Goal: Task Accomplishment & Management: Complete application form

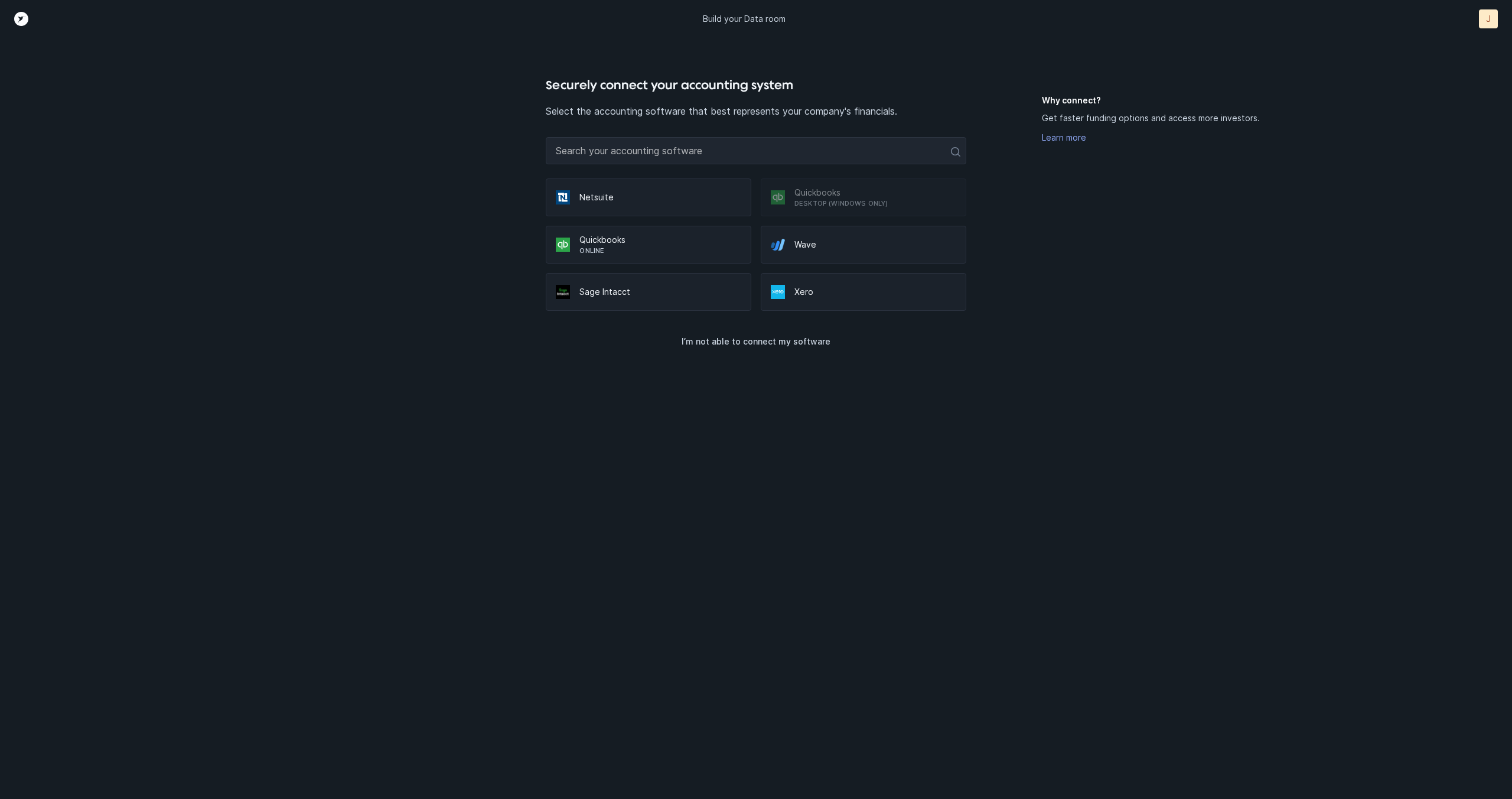
click at [603, 236] on p "Quickbooks" at bounding box center [661, 239] width 162 height 12
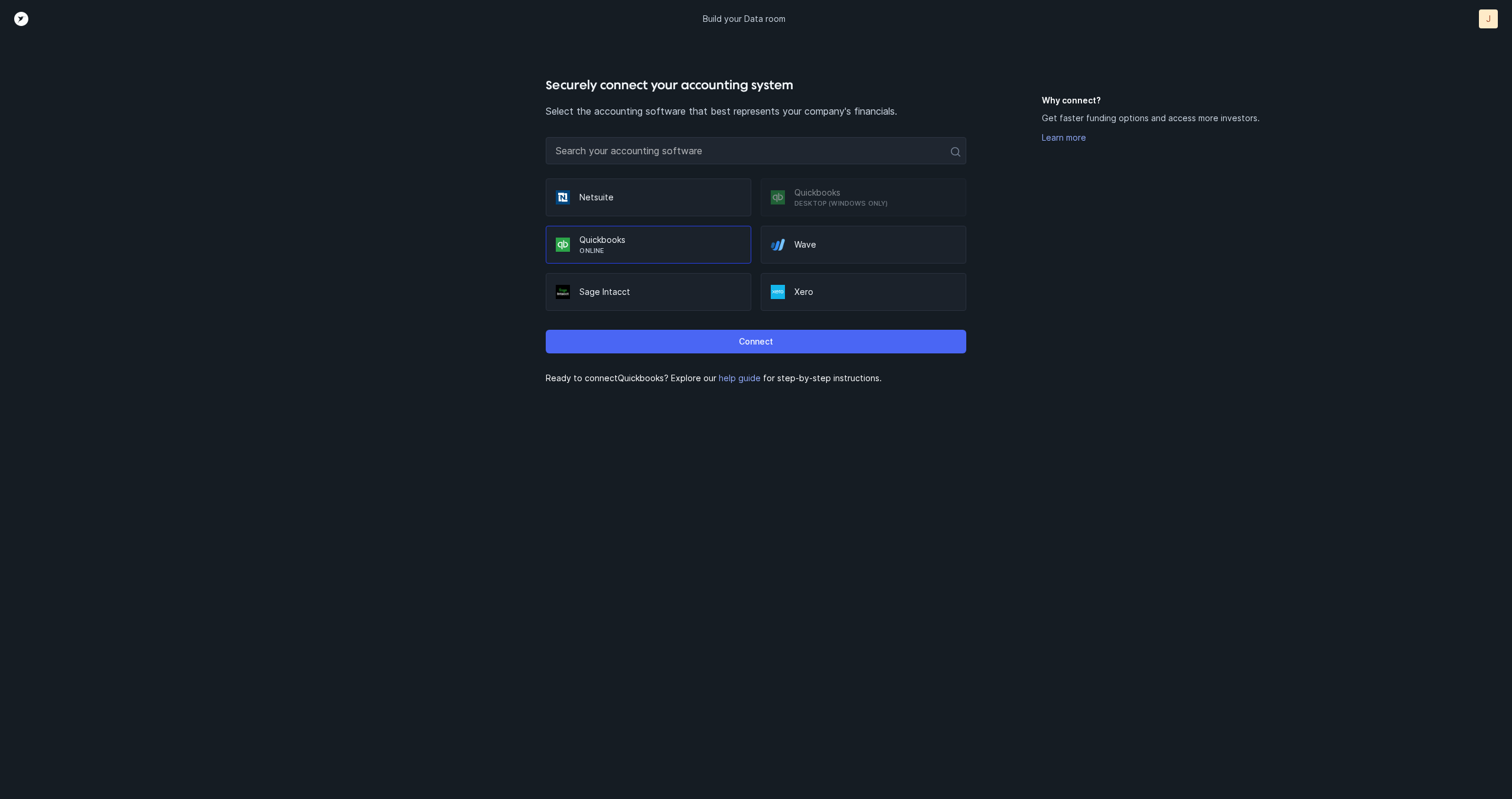
click at [805, 348] on button "Connect" at bounding box center [756, 342] width 420 height 24
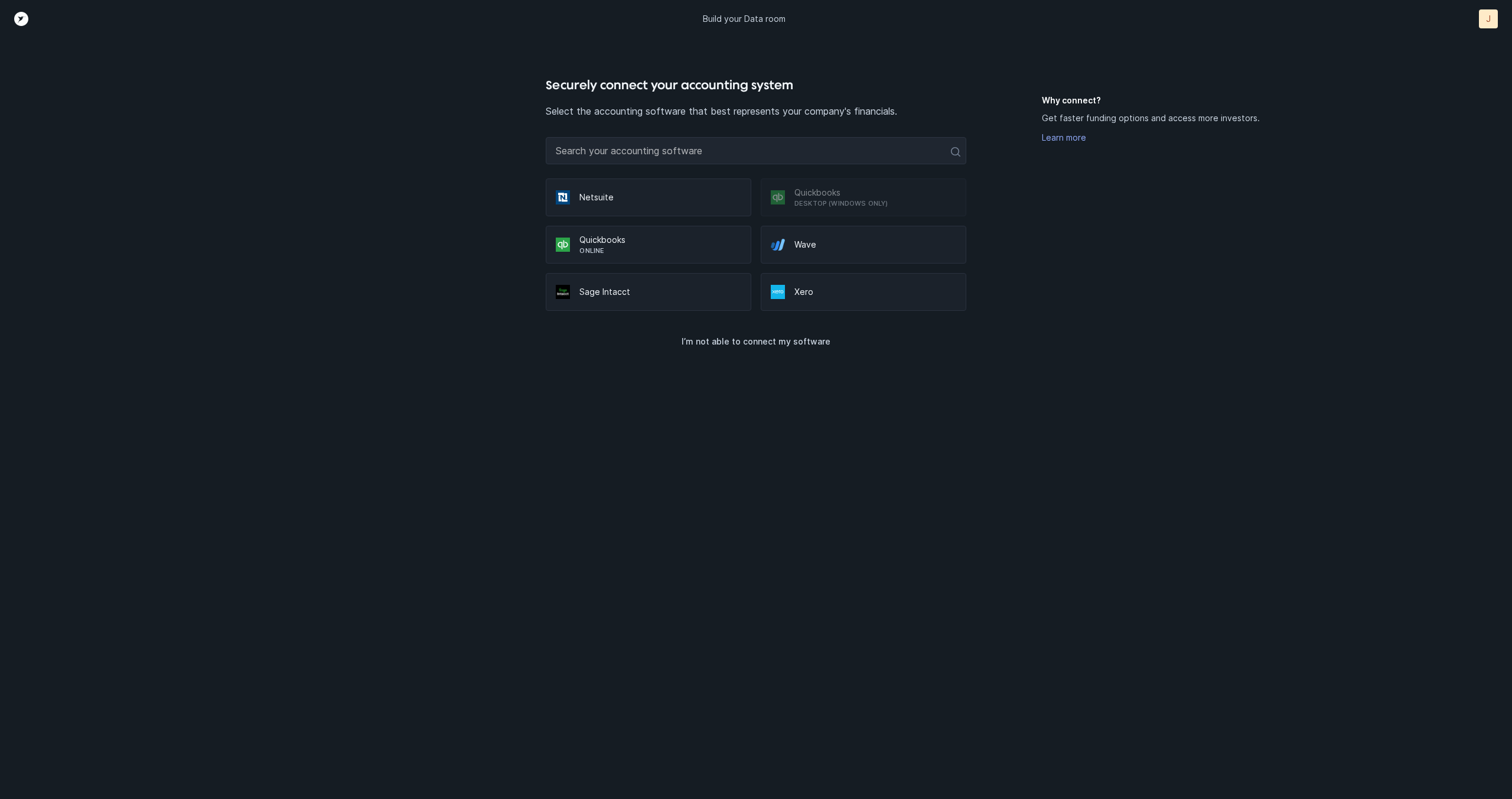
click at [622, 378] on div "Securely connect your accounting system Select the accounting software that bes…" at bounding box center [756, 437] width 420 height 723
click at [602, 243] on p "Quickbooks" at bounding box center [661, 239] width 162 height 12
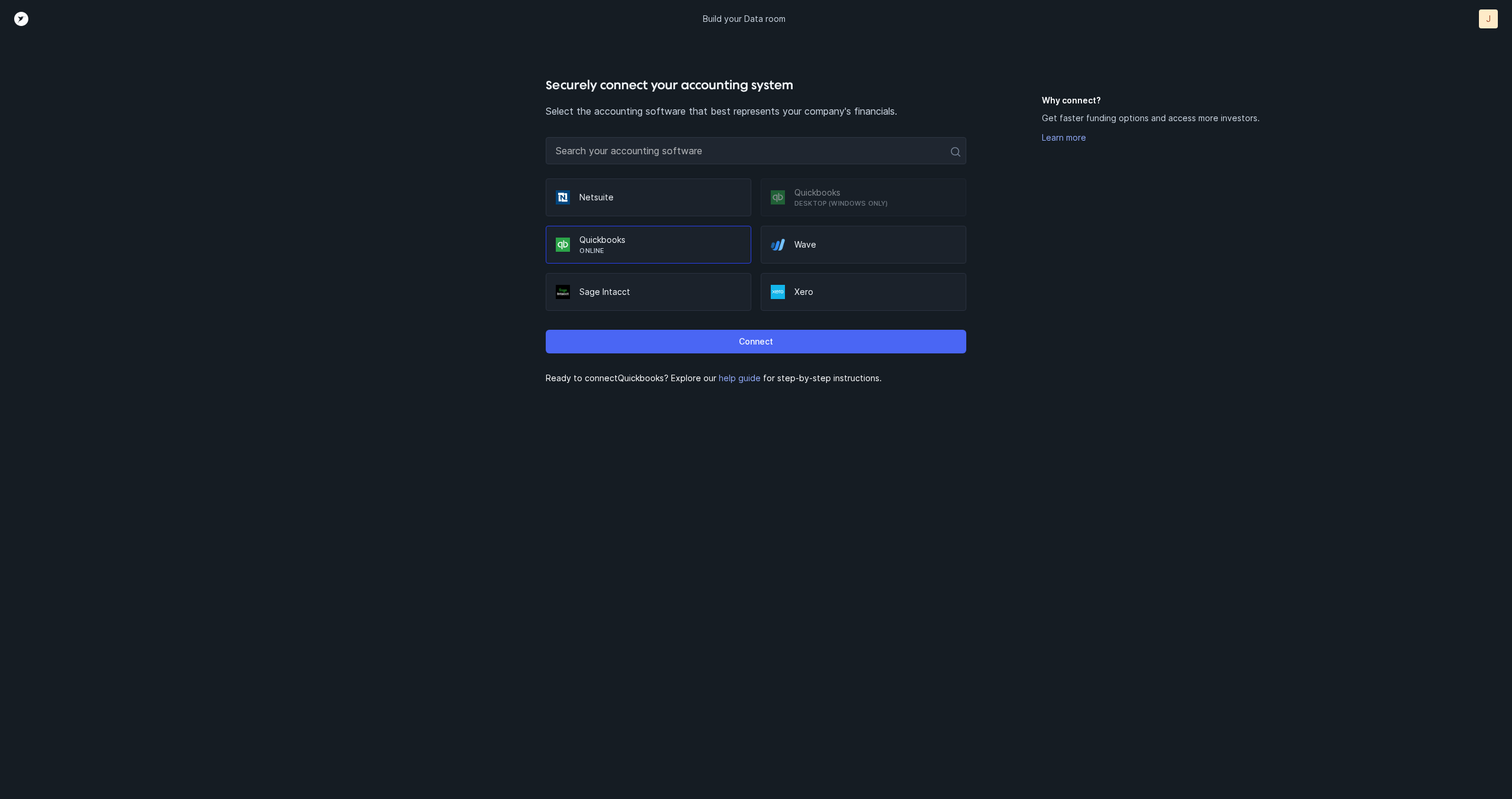
click at [766, 348] on p "Connect" at bounding box center [756, 342] width 35 height 14
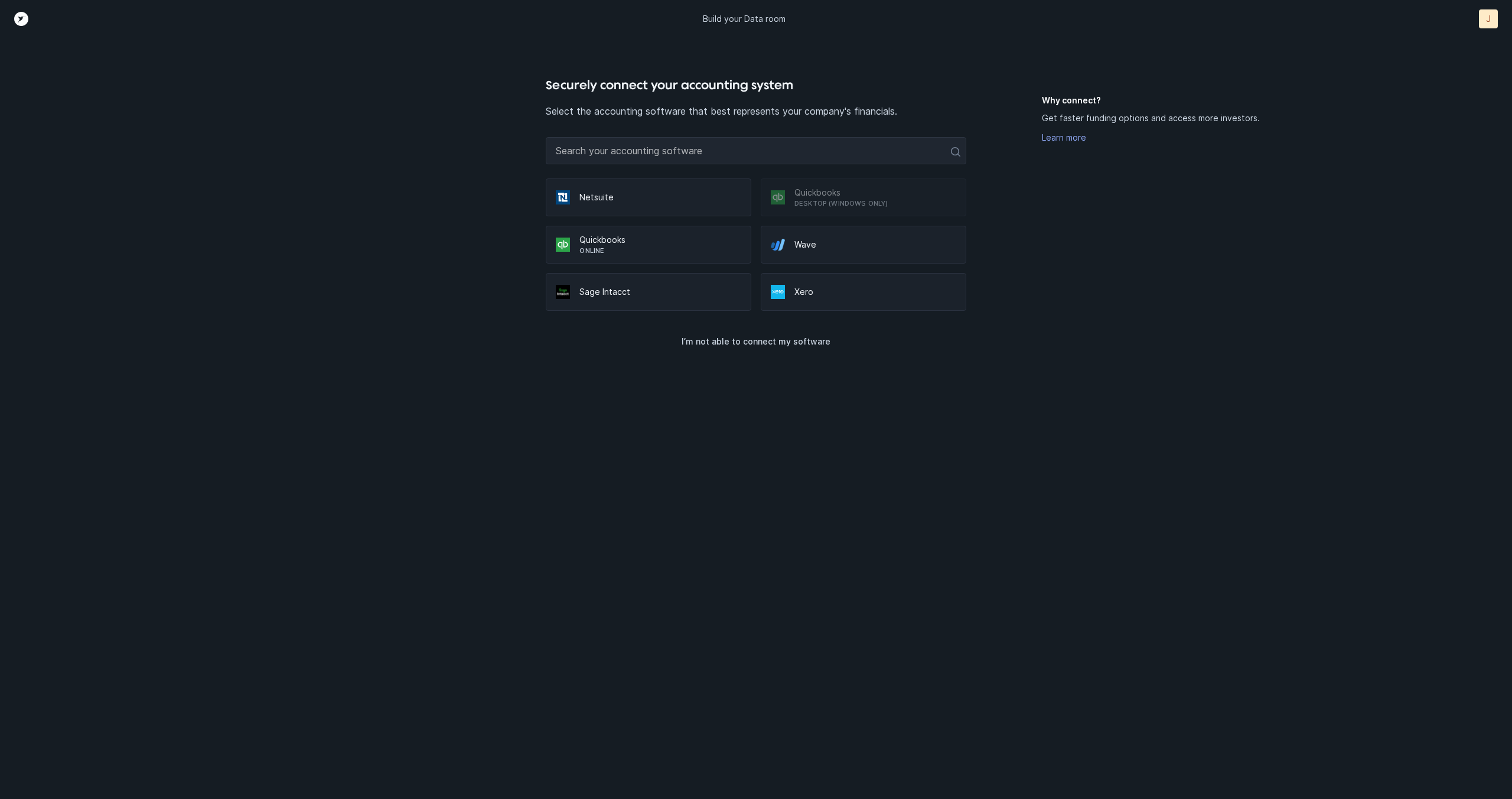
click at [985, 472] on div "Securely connect your accounting system Select the accounting software that bes…" at bounding box center [755, 437] width 1260 height 723
click at [923, 71] on div "Securely connect your accounting system Select the accounting software that bes…" at bounding box center [756, 400] width 1512 height 799
click at [768, 344] on p "I’m not able to connect my software" at bounding box center [755, 342] width 149 height 14
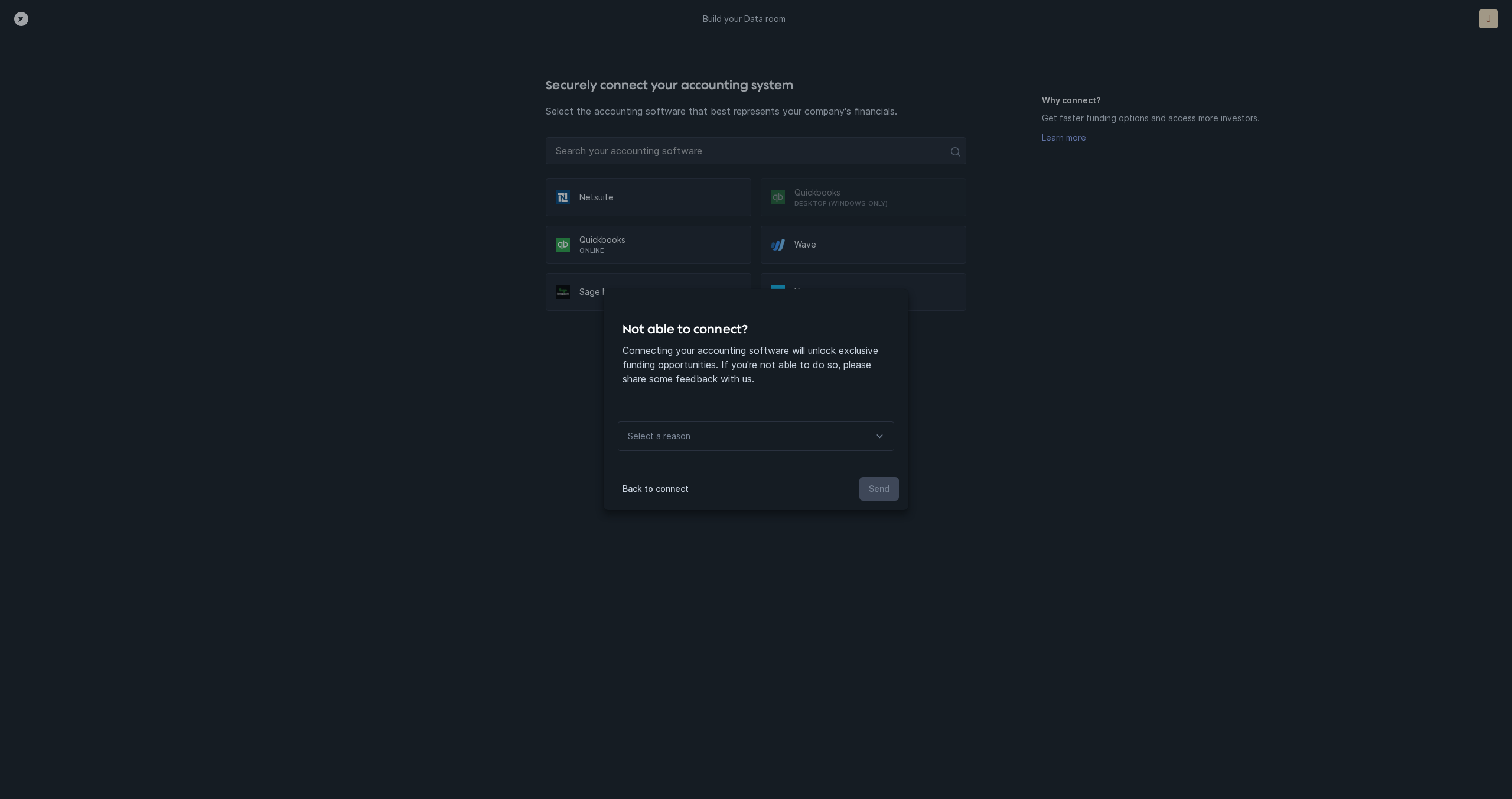
click at [728, 437] on div "Select a reason" at bounding box center [756, 436] width 277 height 29
click at [752, 555] on p "There’s a bug or problem connecting" at bounding box center [760, 557] width 267 height 14
click at [878, 487] on p "Send" at bounding box center [879, 488] width 20 height 14
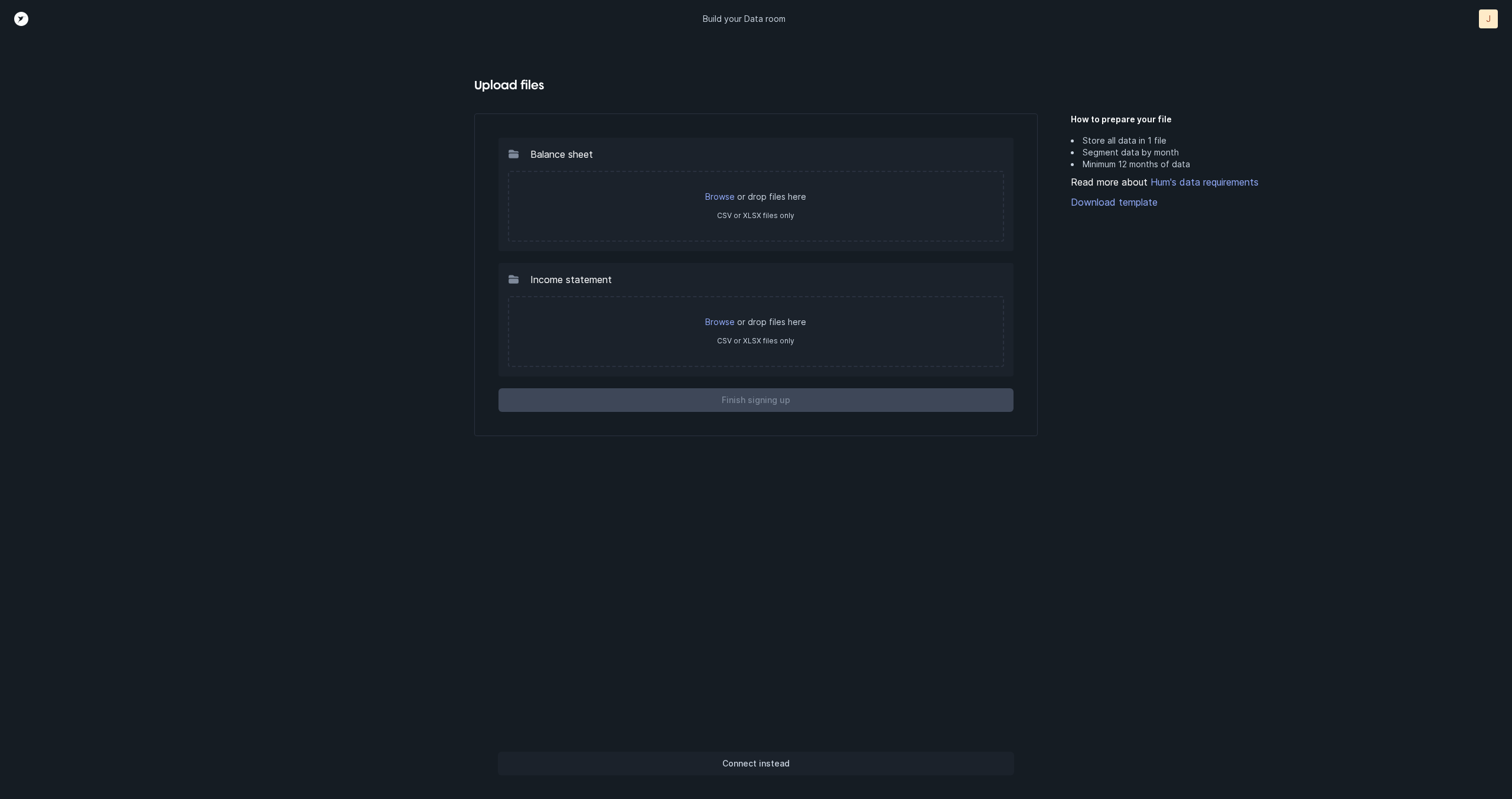
click at [744, 764] on p "Connect instead" at bounding box center [756, 763] width 68 height 14
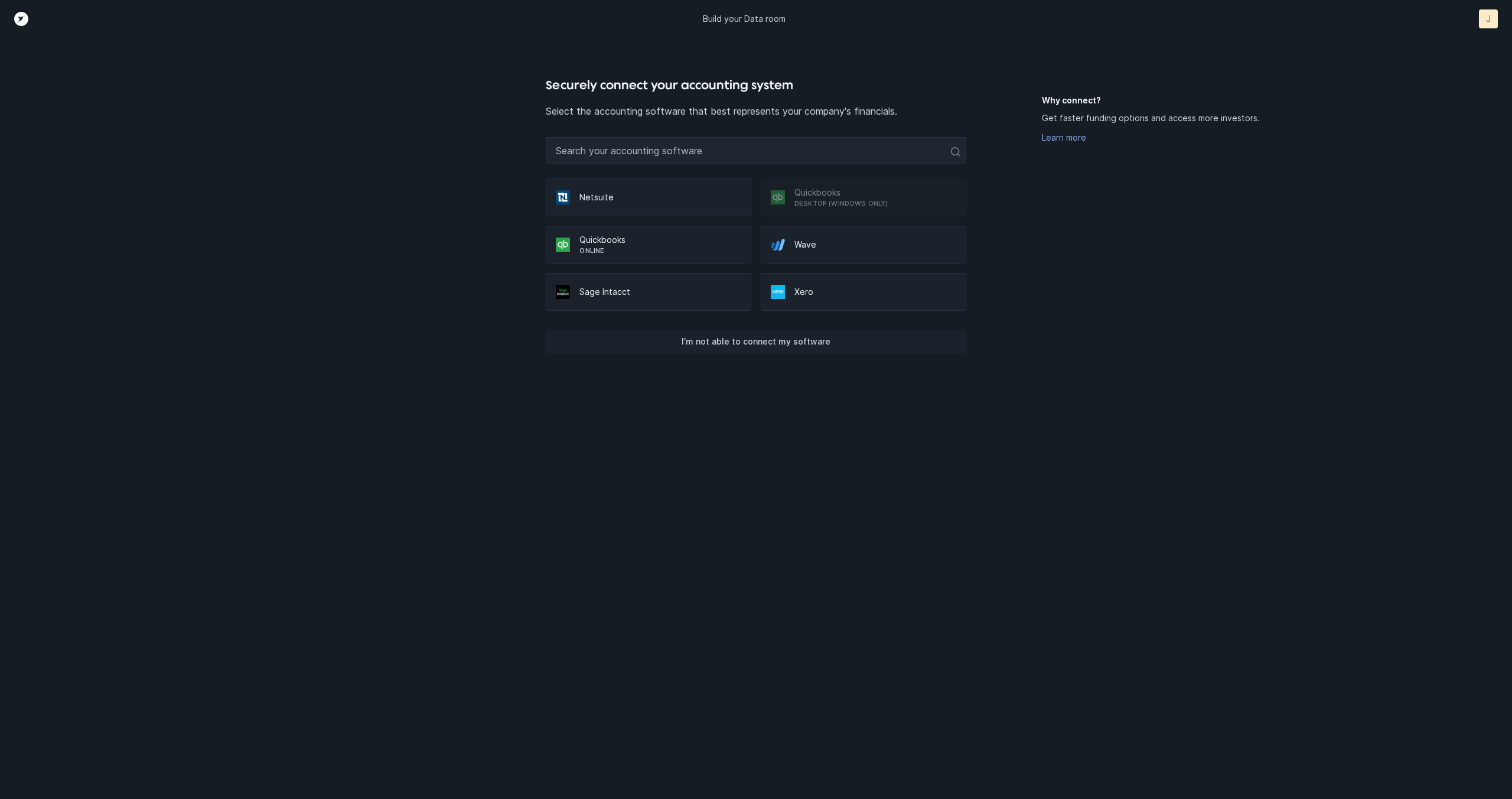
click at [740, 341] on p "I’m not able to connect my software" at bounding box center [755, 342] width 149 height 14
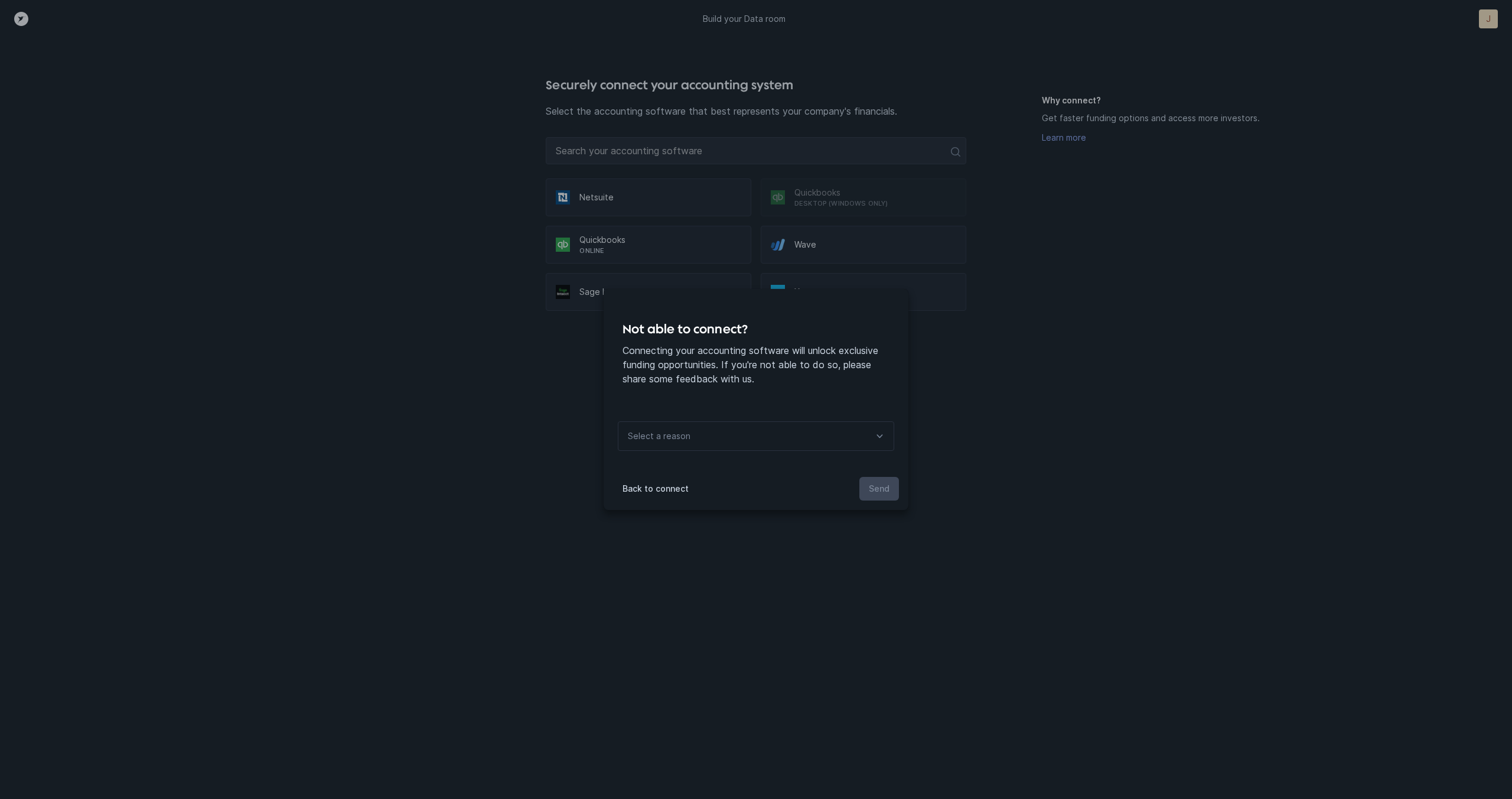
click at [691, 438] on div "Select a reason" at bounding box center [657, 436] width 79 height 28
click at [703, 557] on p "There’s a bug or problem connecting" at bounding box center [760, 557] width 267 height 14
click at [879, 489] on p "Send" at bounding box center [879, 488] width 20 height 14
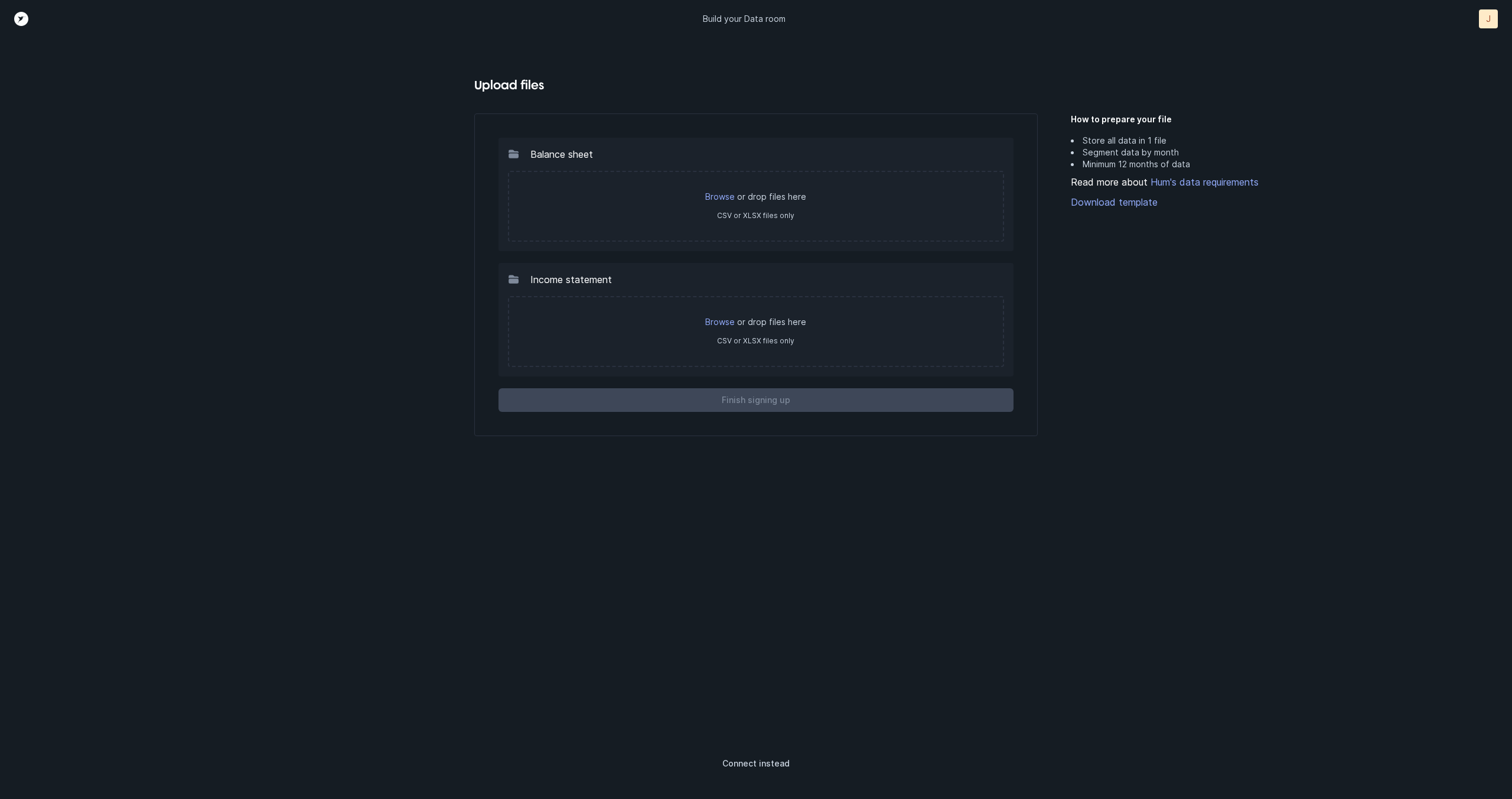
click at [1141, 395] on div "How to prepare your file Store all data in 1 file Segment data by month Minimum…" at bounding box center [1228, 411] width 315 height 634
click at [19, 24] on icon "Top" at bounding box center [21, 19] width 14 height 14
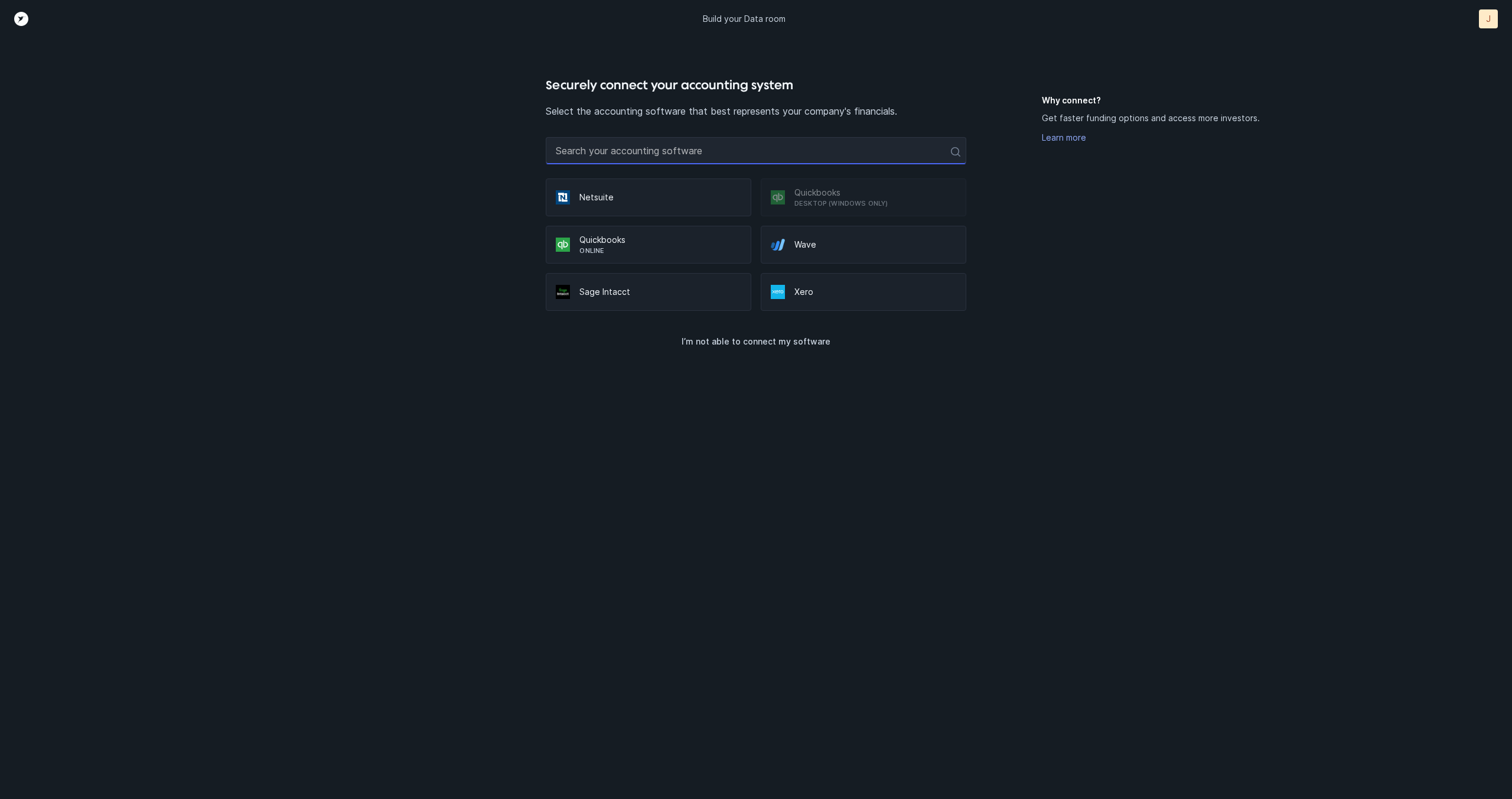
click at [661, 151] on input "text" at bounding box center [756, 150] width 420 height 28
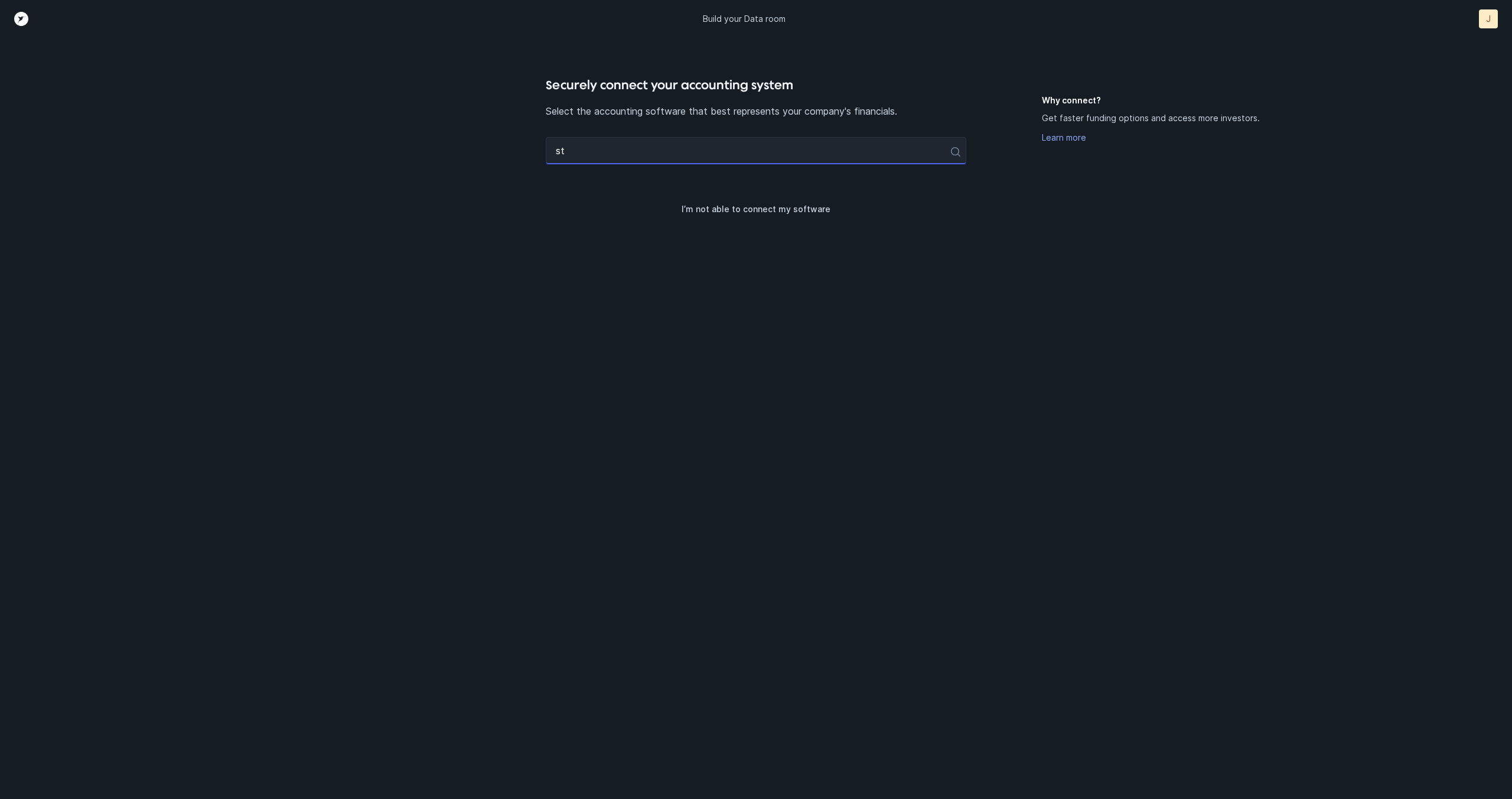
type input "s"
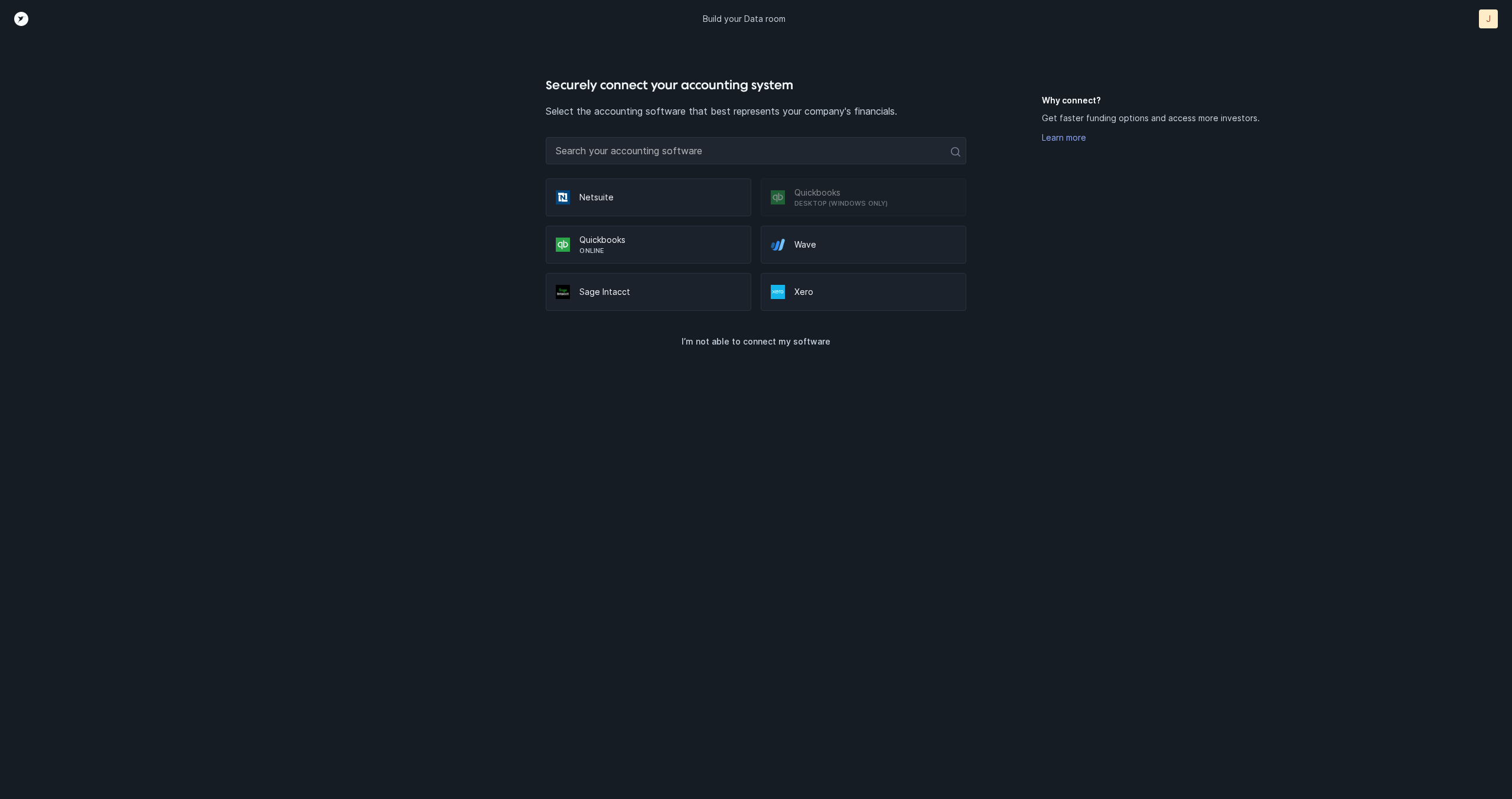
click at [643, 258] on div "Quickbooks Online" at bounding box center [648, 245] width 205 height 38
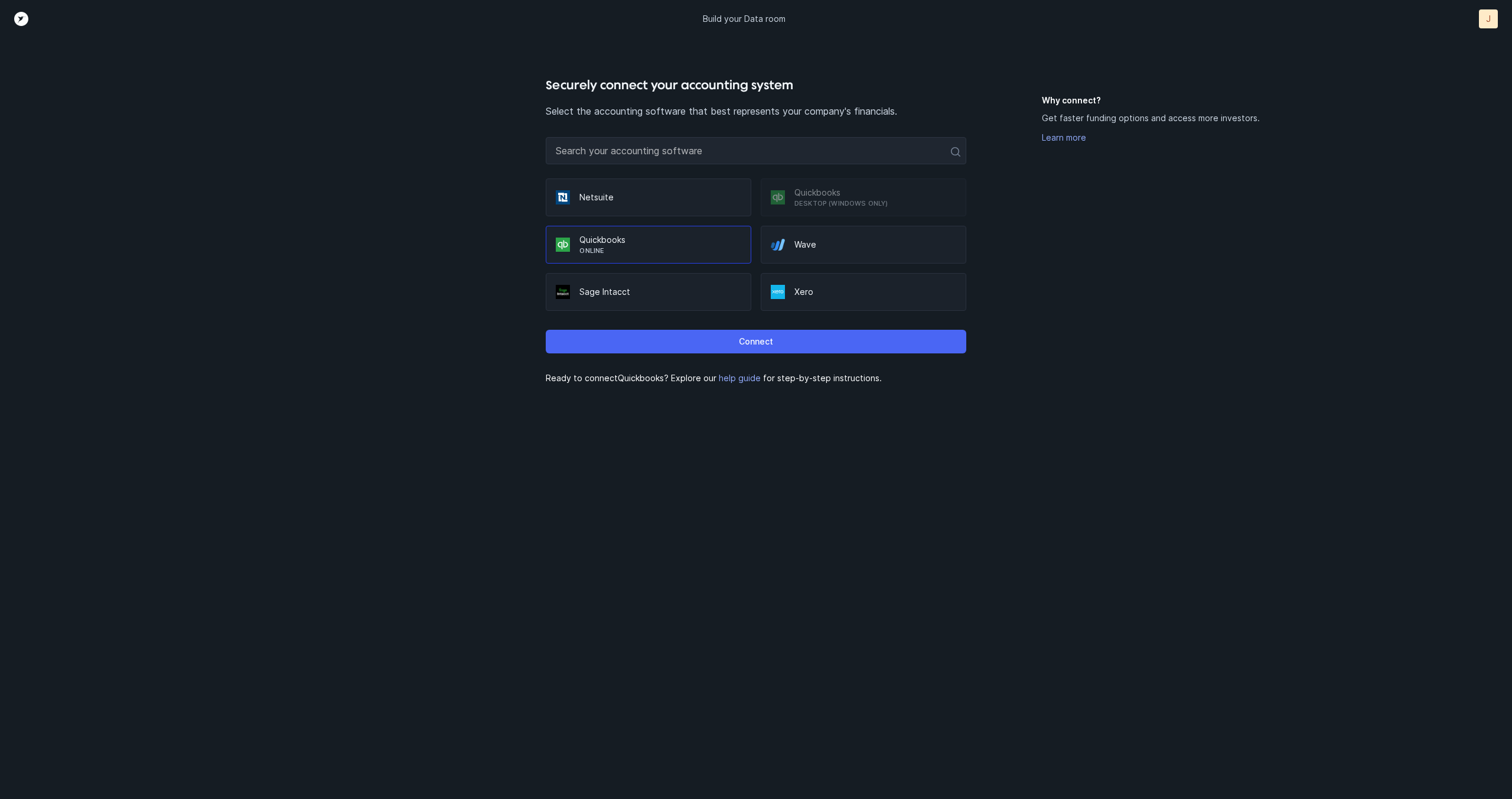
click at [773, 348] on button "Connect" at bounding box center [756, 342] width 420 height 24
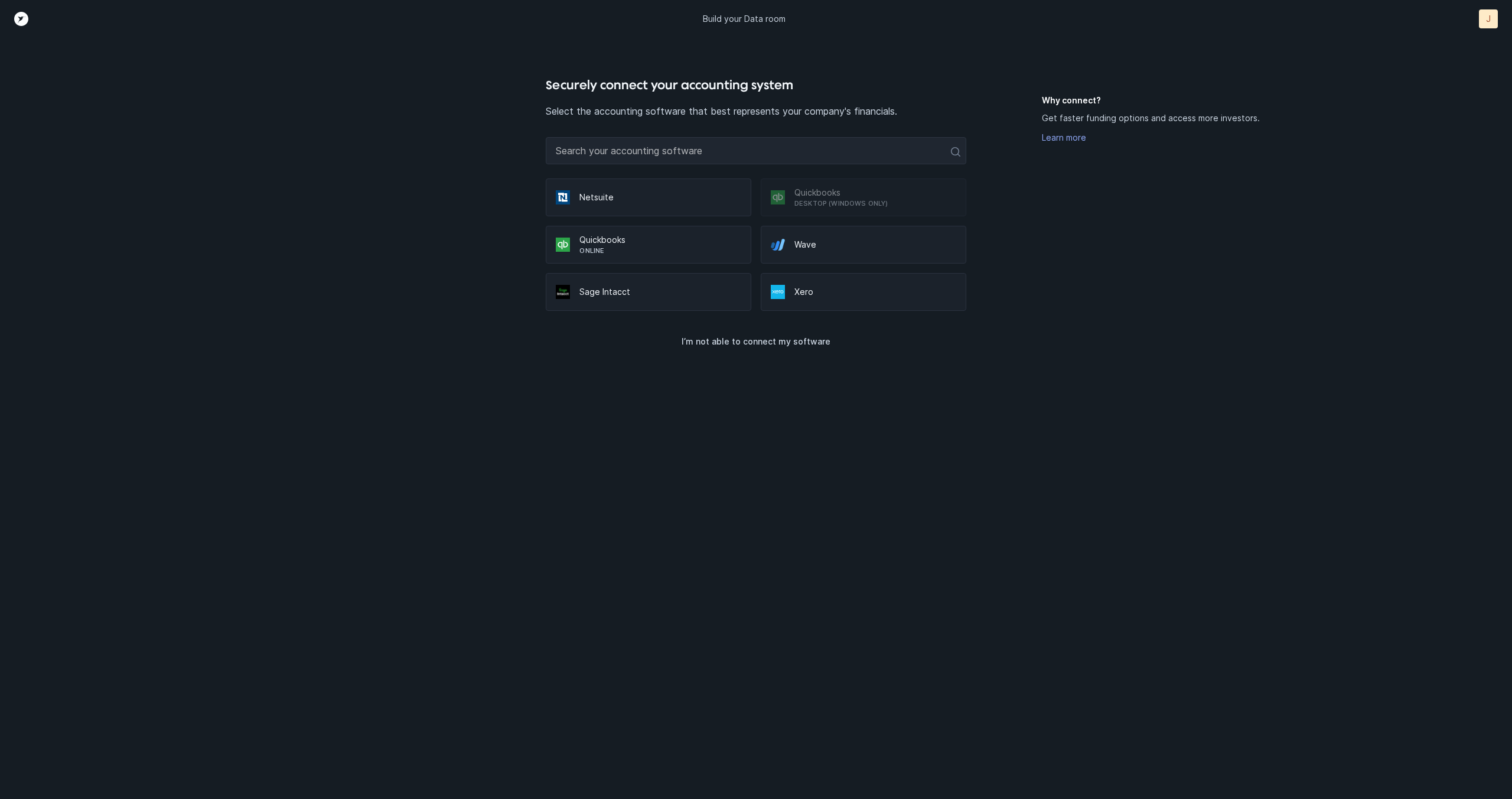
click at [635, 242] on p "Quickbooks" at bounding box center [661, 239] width 162 height 12
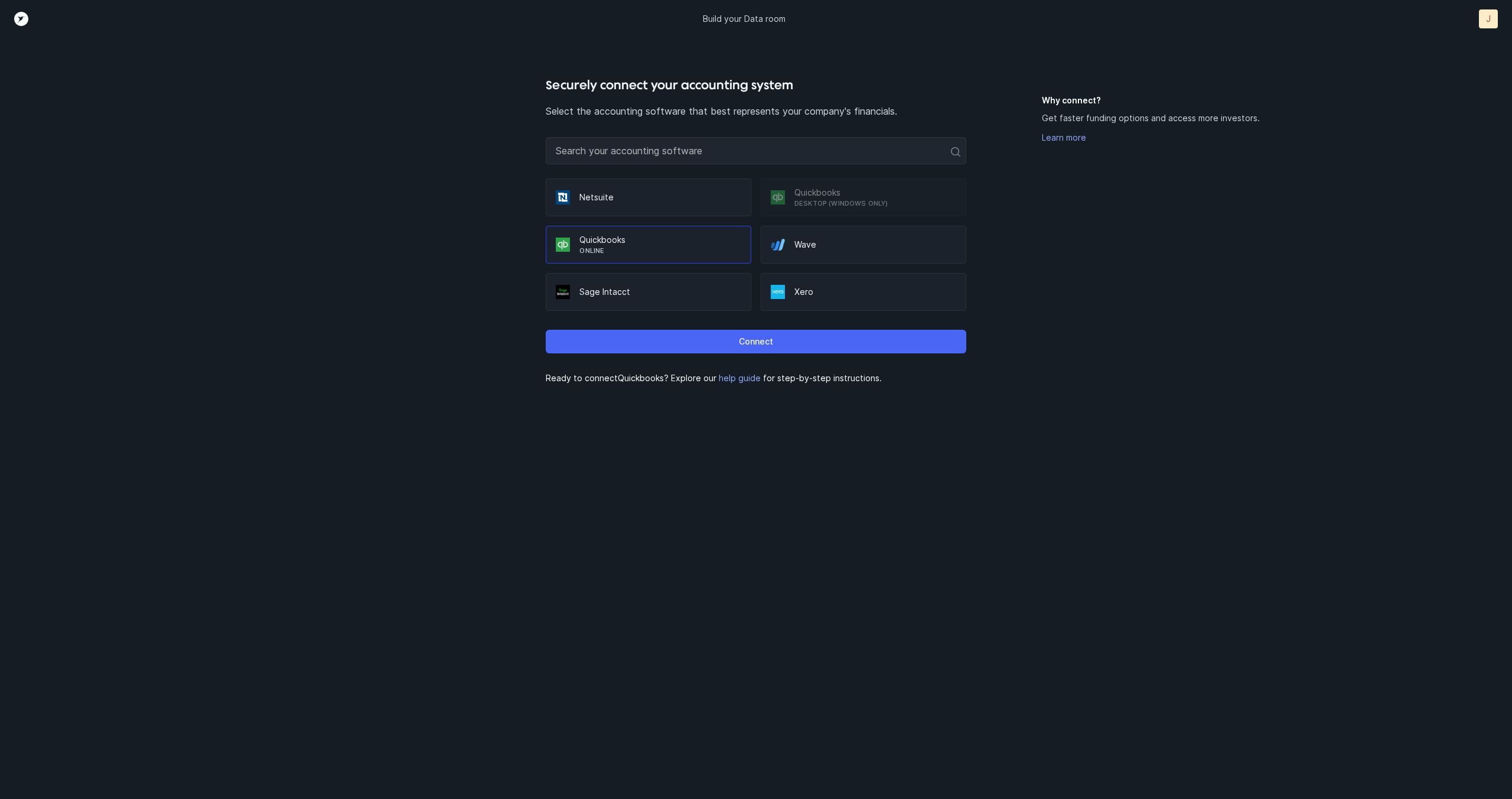
click at [733, 340] on button "Connect" at bounding box center [756, 342] width 420 height 24
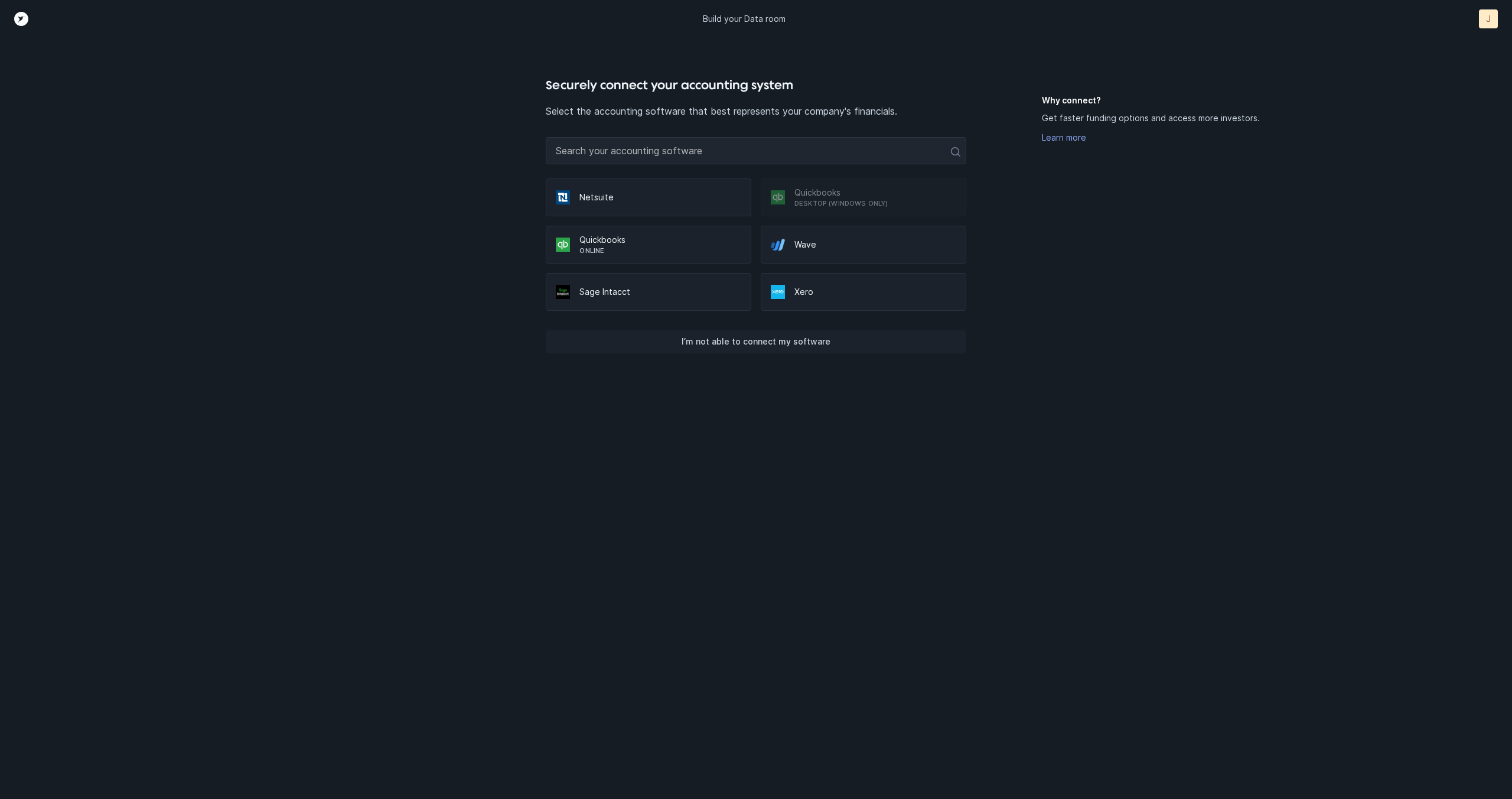
click at [711, 342] on p "I’m not able to connect my software" at bounding box center [755, 342] width 149 height 14
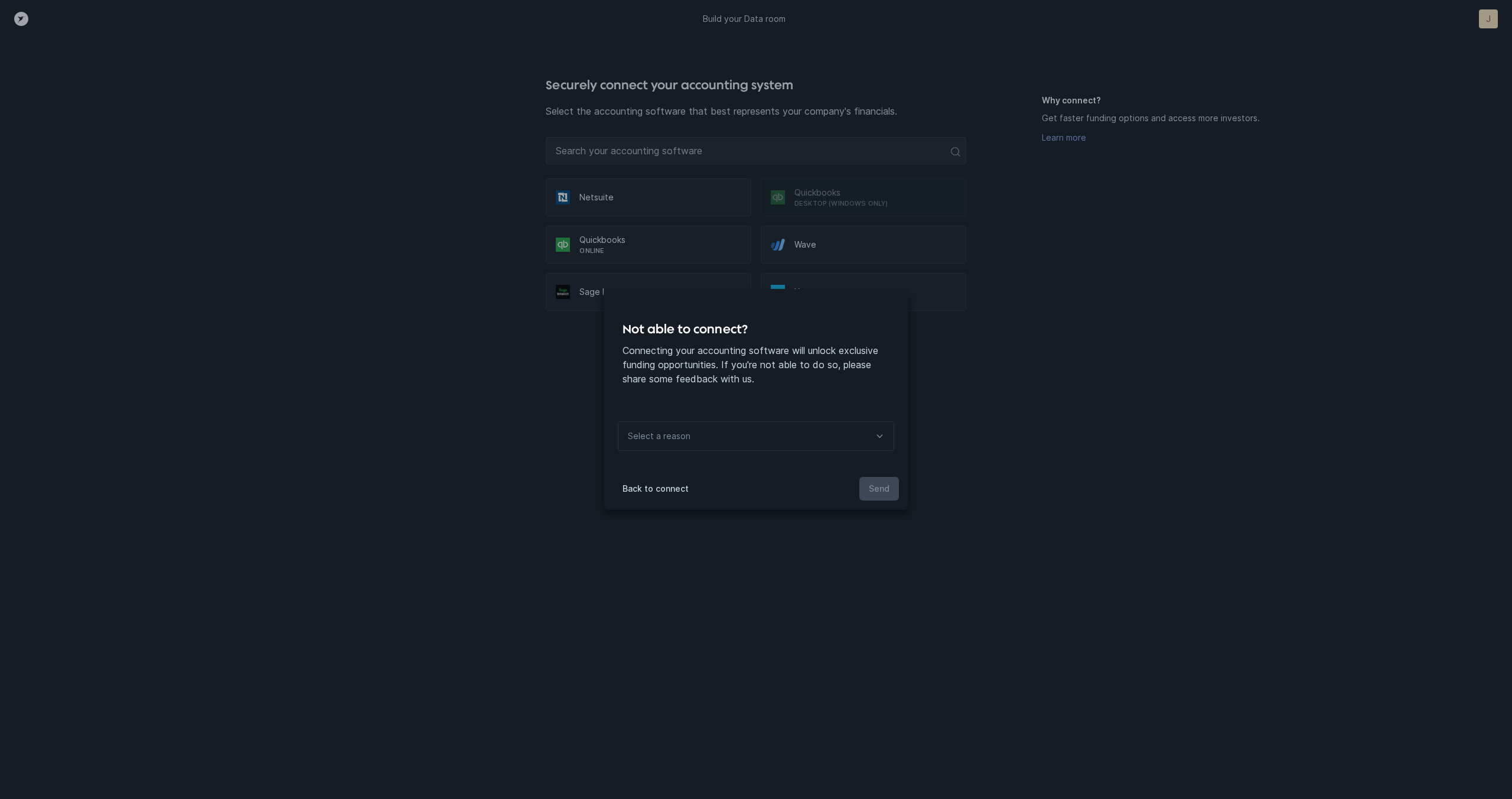
click at [683, 443] on div "Select a reason" at bounding box center [657, 436] width 79 height 28
click at [779, 558] on p "There’s a bug or problem connecting" at bounding box center [760, 557] width 267 height 14
click at [877, 488] on p "Send" at bounding box center [879, 488] width 20 height 14
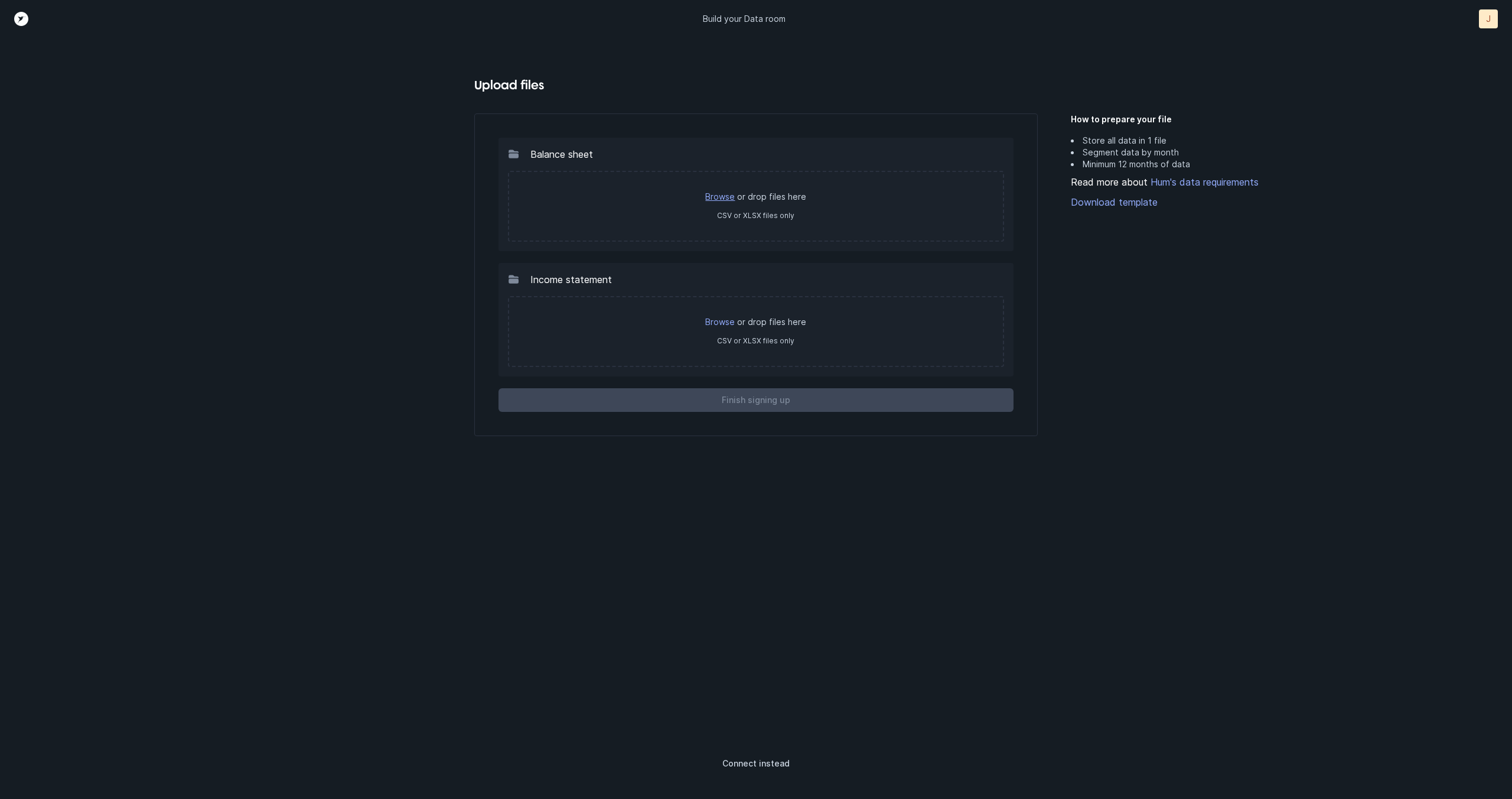
click at [720, 197] on link "Browse" at bounding box center [720, 196] width 29 height 10
click at [762, 208] on div "Browse or drop files here CSV or XLSX files only" at bounding box center [756, 206] width 497 height 71
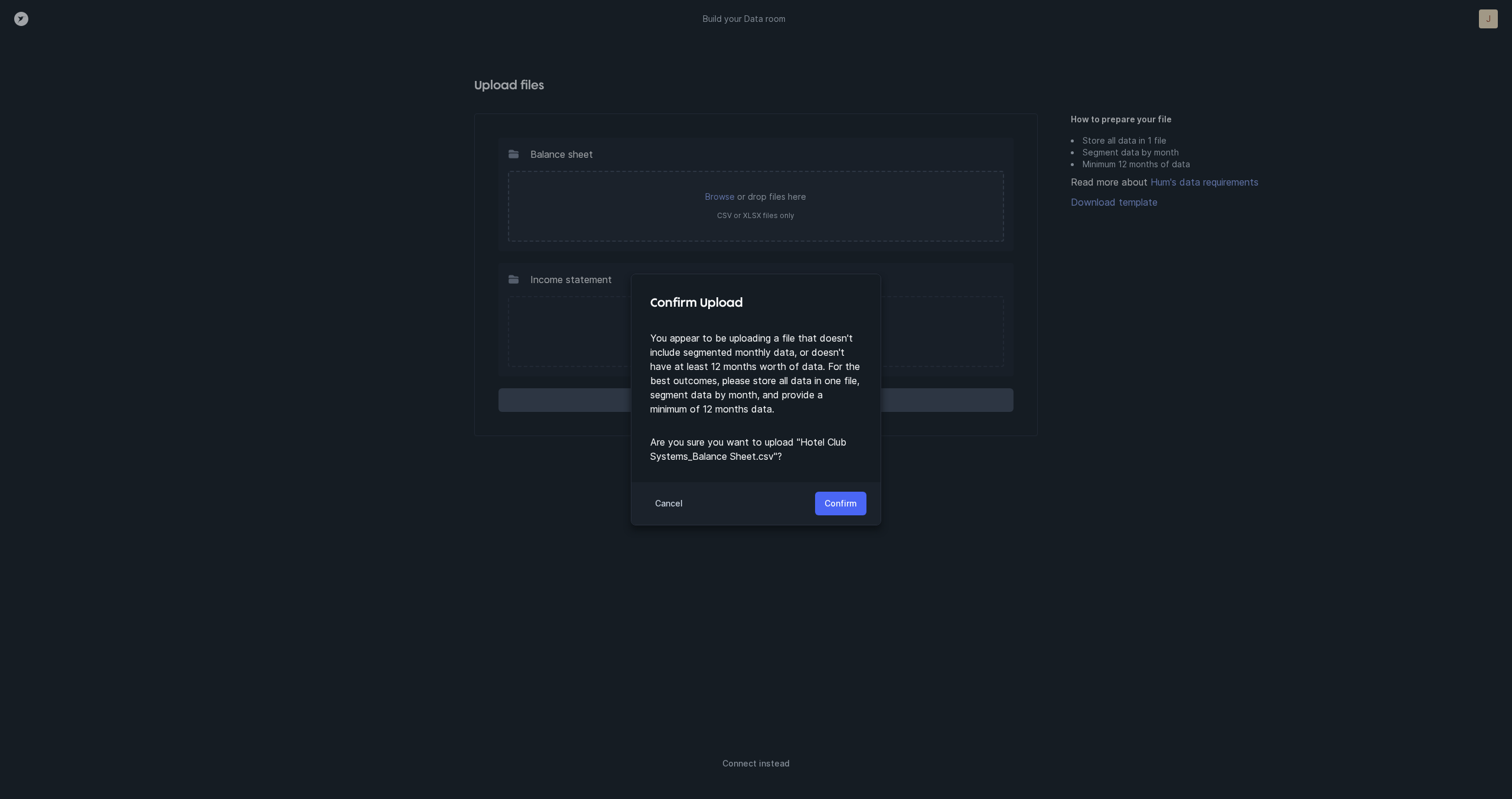
click at [849, 507] on p "Confirm" at bounding box center [840, 504] width 33 height 14
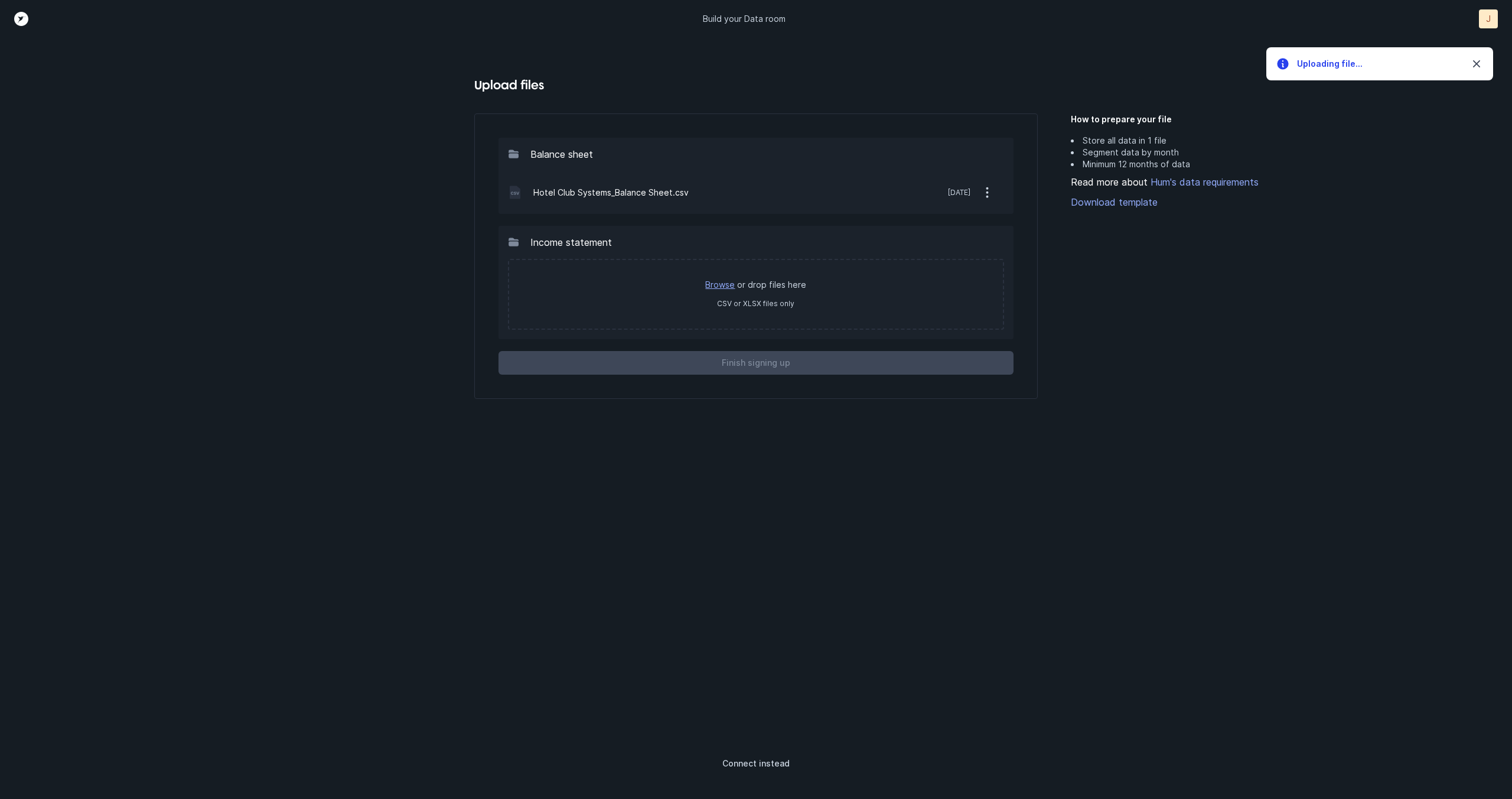
click at [719, 283] on link "Browse" at bounding box center [720, 284] width 29 height 10
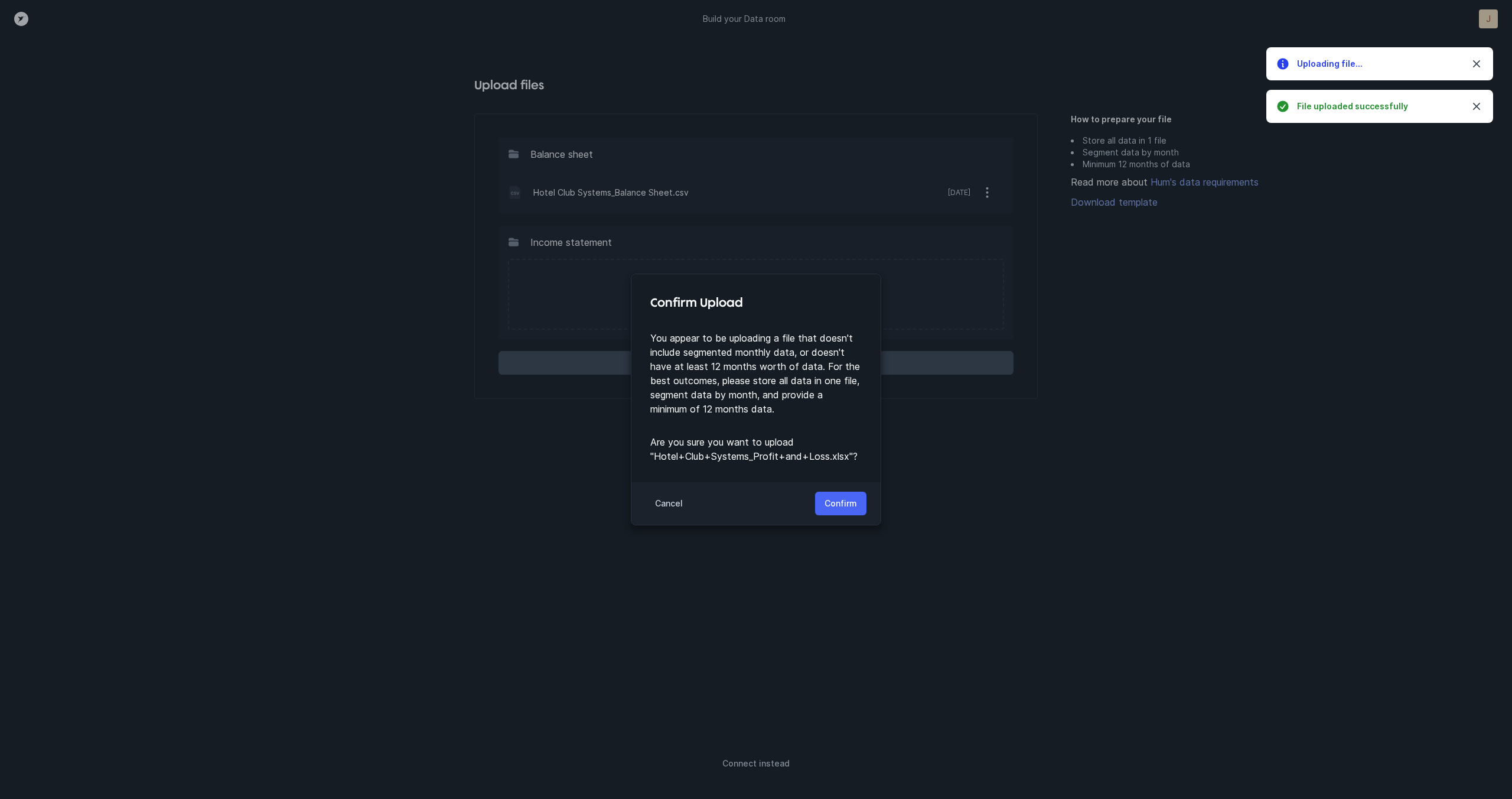
click at [841, 499] on p "Confirm" at bounding box center [840, 504] width 33 height 14
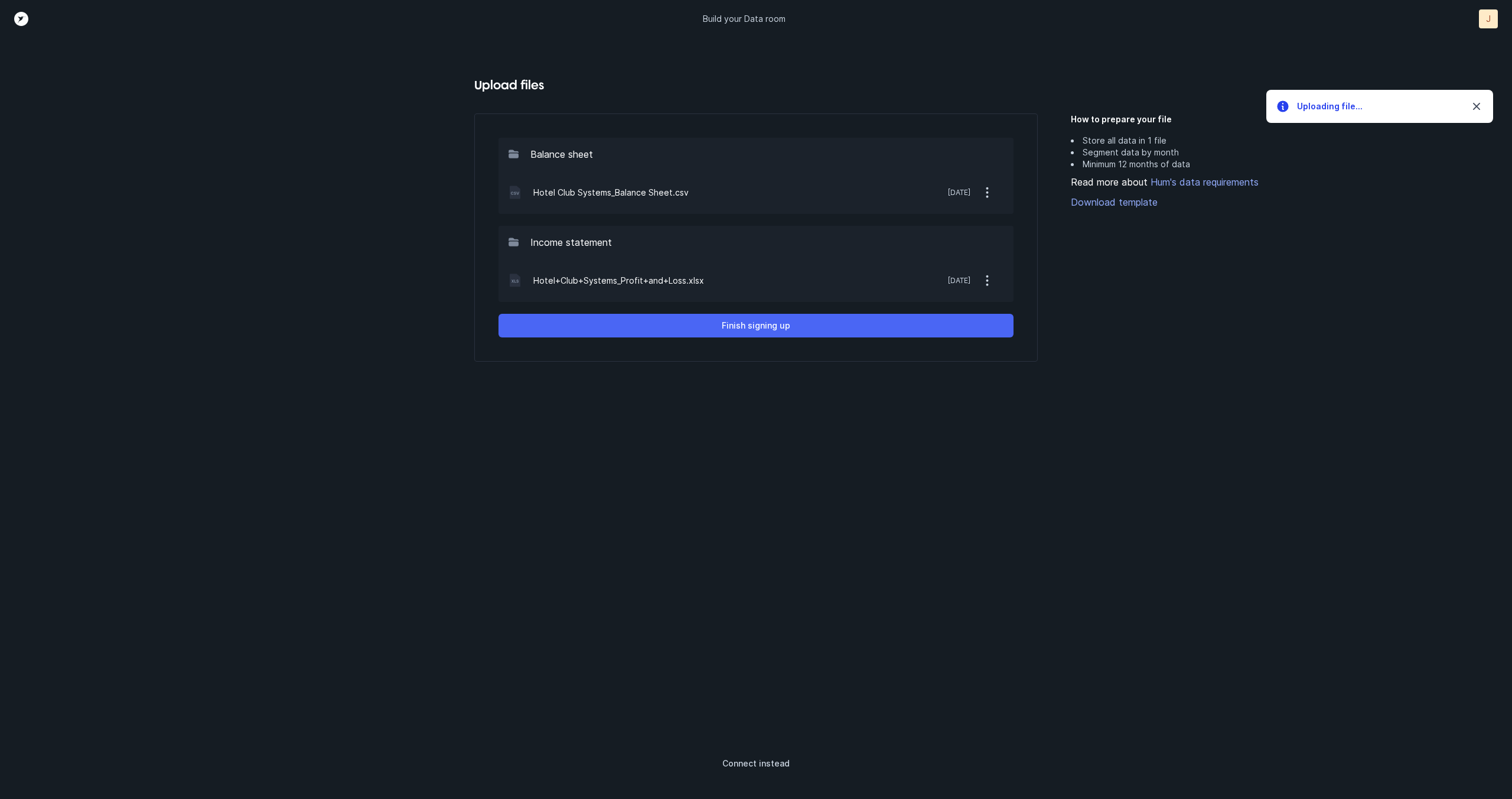
click at [769, 325] on p "Finish signing up" at bounding box center [756, 326] width 68 height 14
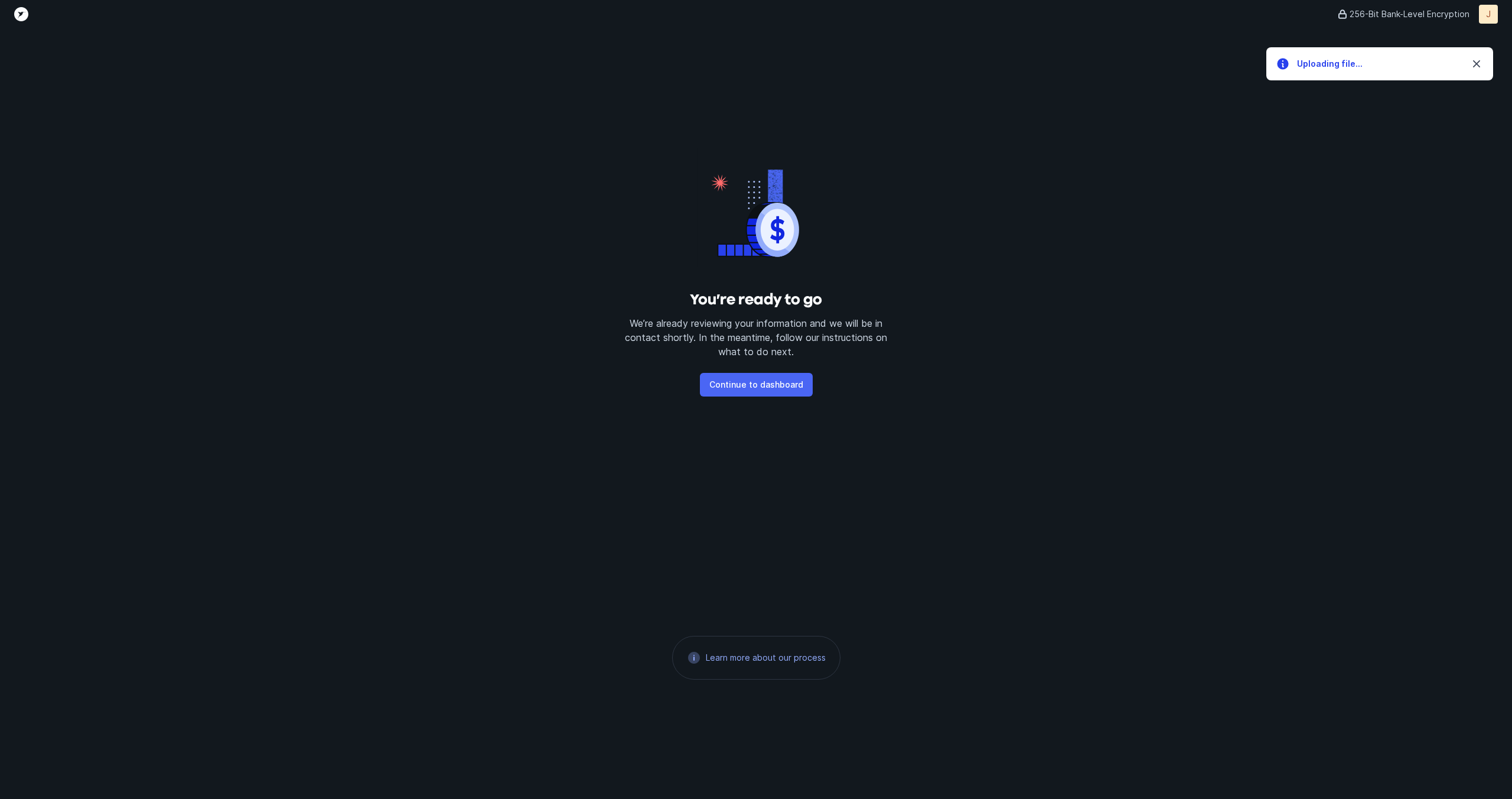
click at [764, 373] on button "Continue to dashboard" at bounding box center [756, 384] width 113 height 24
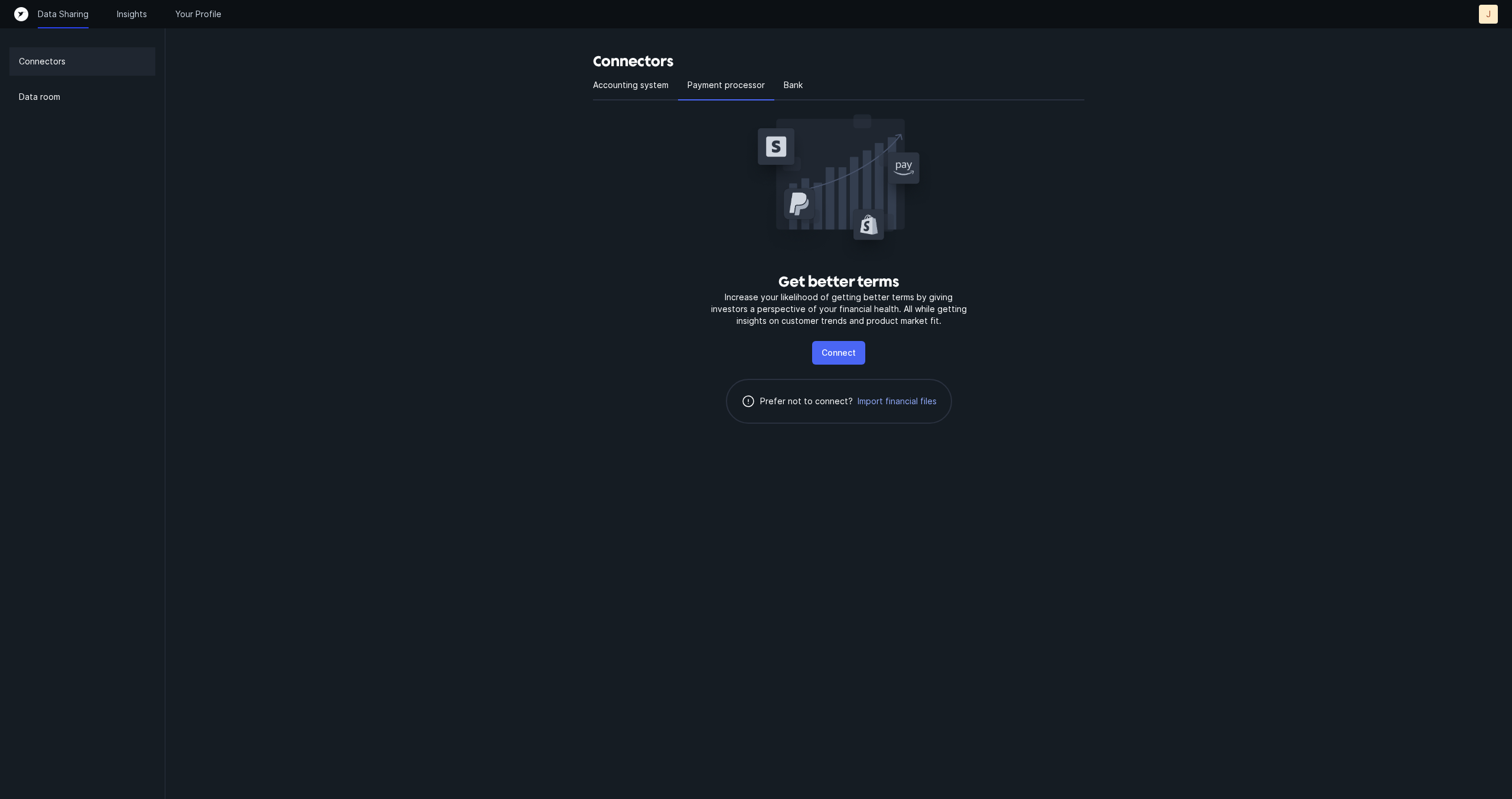
click at [832, 355] on p "Connect" at bounding box center [839, 353] width 35 height 14
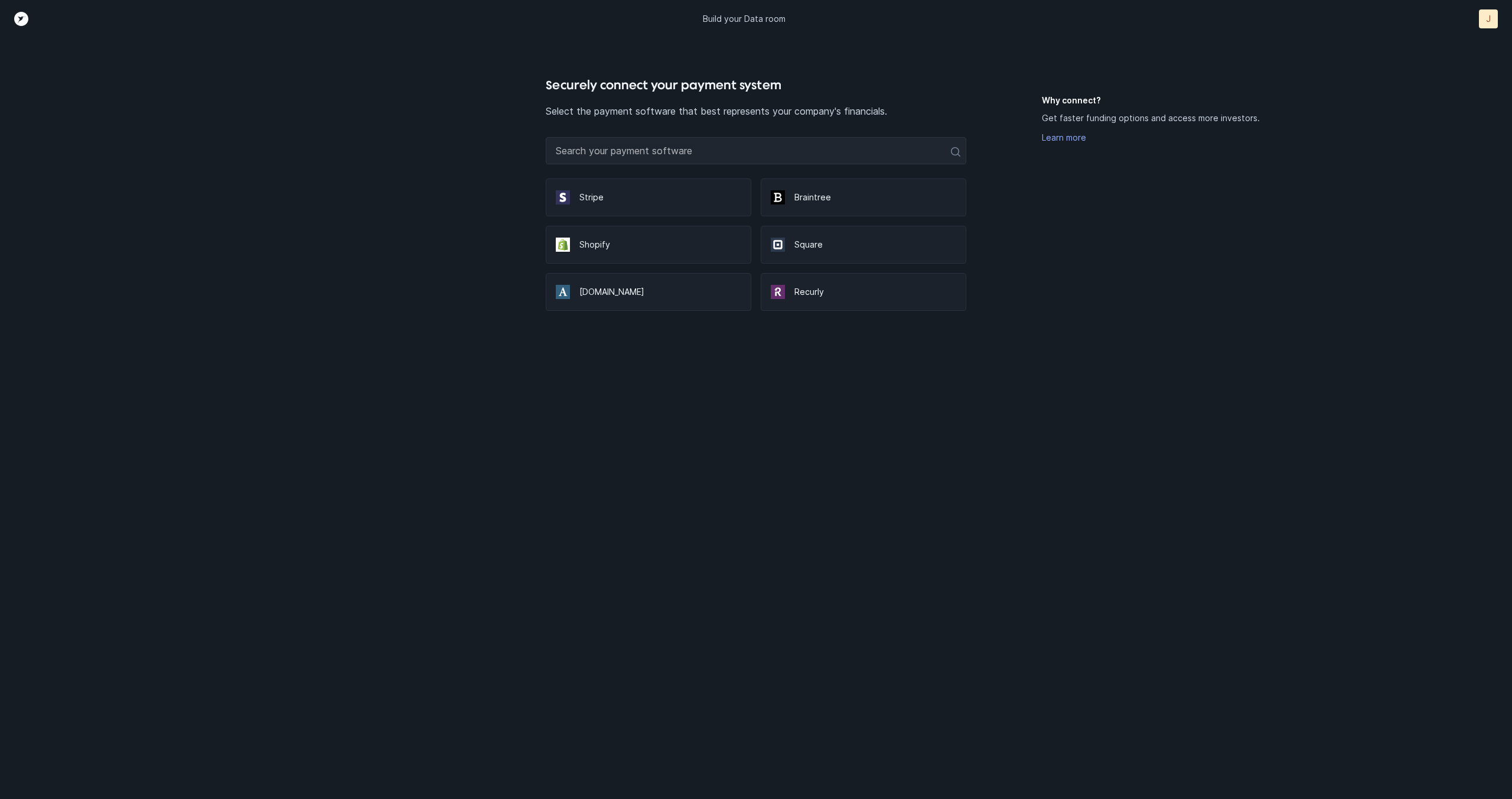
click at [634, 188] on div "Stripe" at bounding box center [648, 198] width 205 height 38
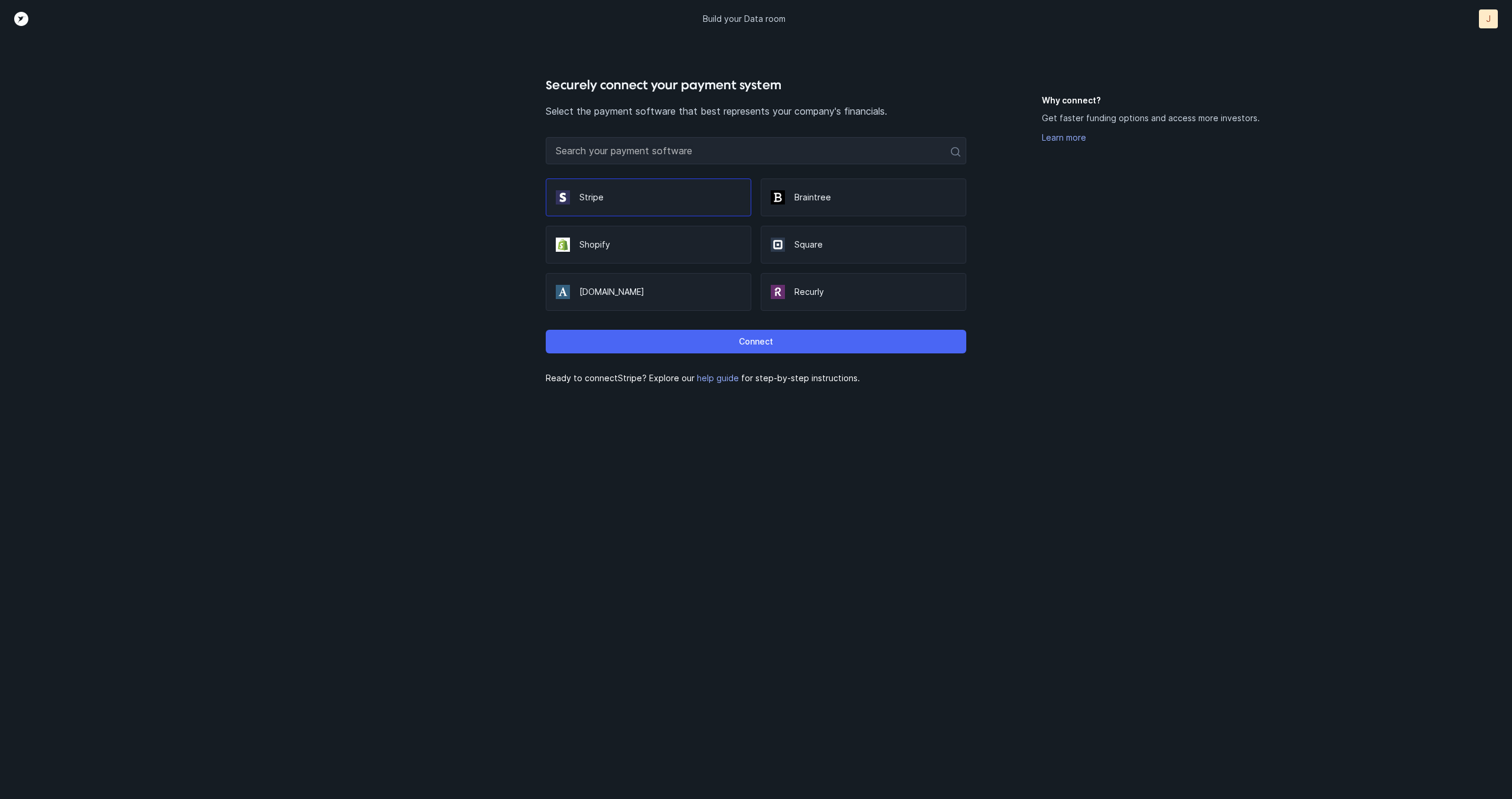
click at [730, 343] on button "Connect" at bounding box center [756, 342] width 420 height 24
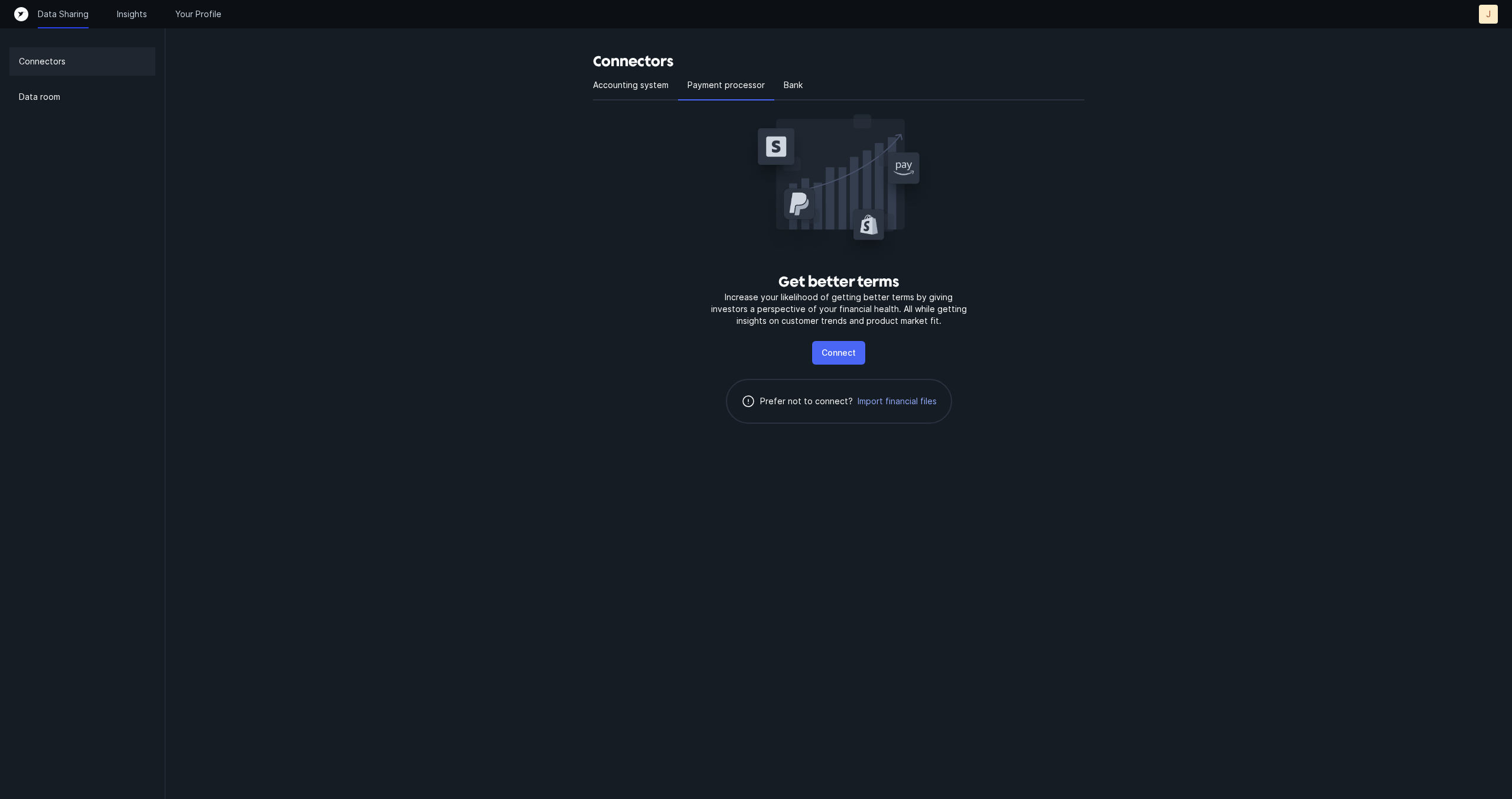
click at [847, 354] on p "Connect" at bounding box center [839, 353] width 35 height 14
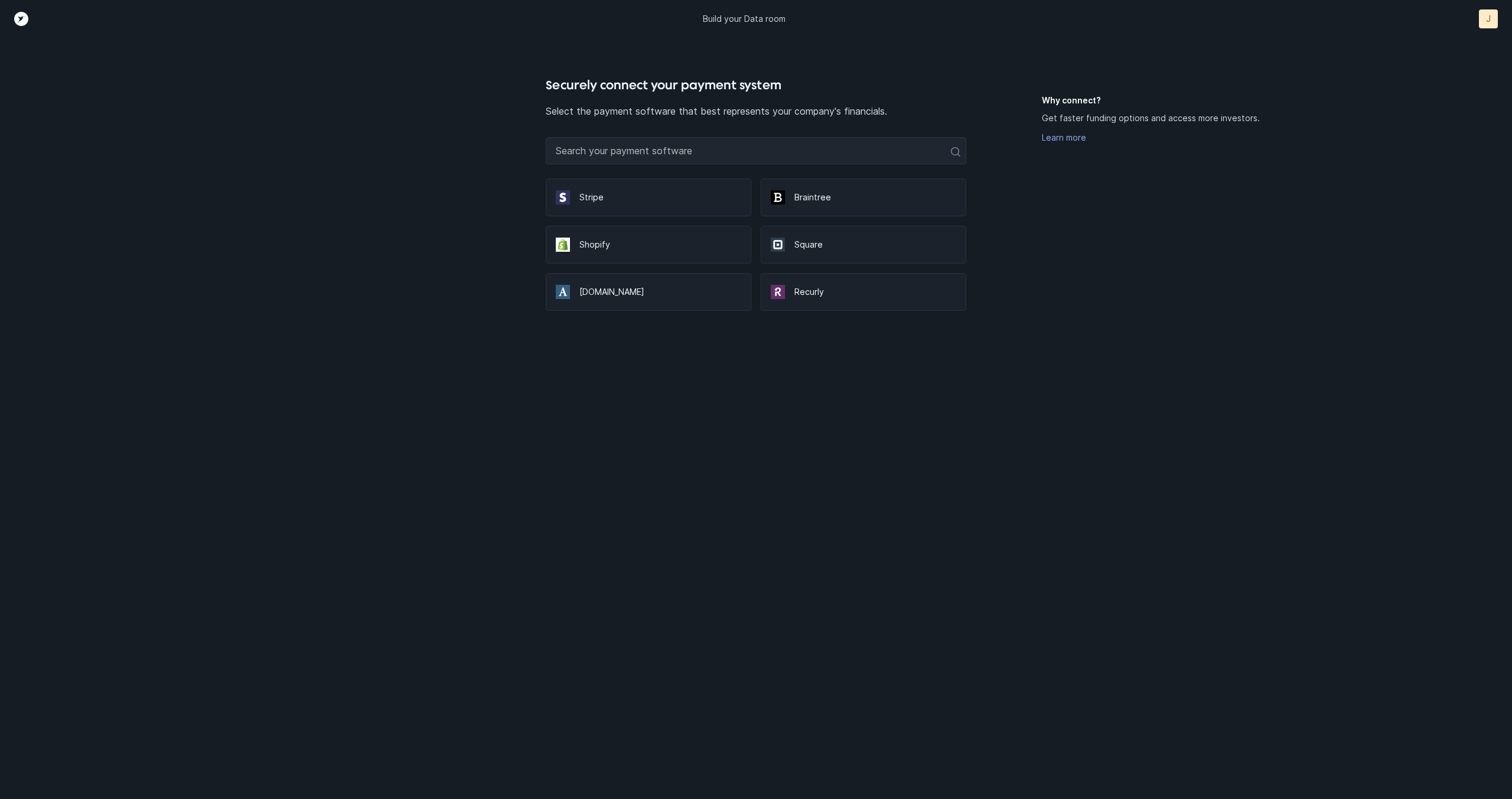
click at [618, 196] on p "Stripe" at bounding box center [661, 197] width 162 height 12
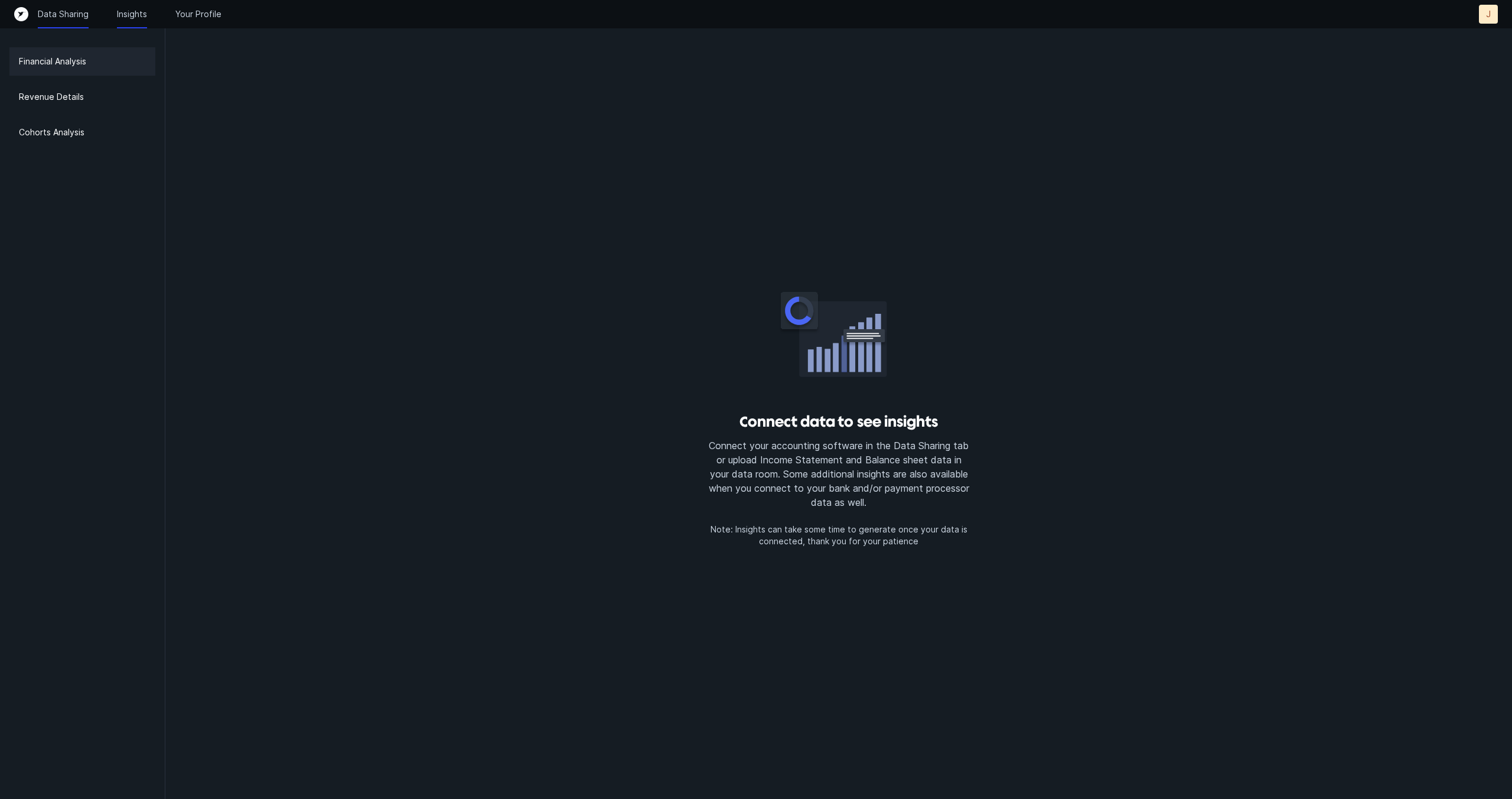
click at [52, 12] on p "Data Sharing" at bounding box center [63, 13] width 51 height 12
